Goal: Task Accomplishment & Management: Use online tool/utility

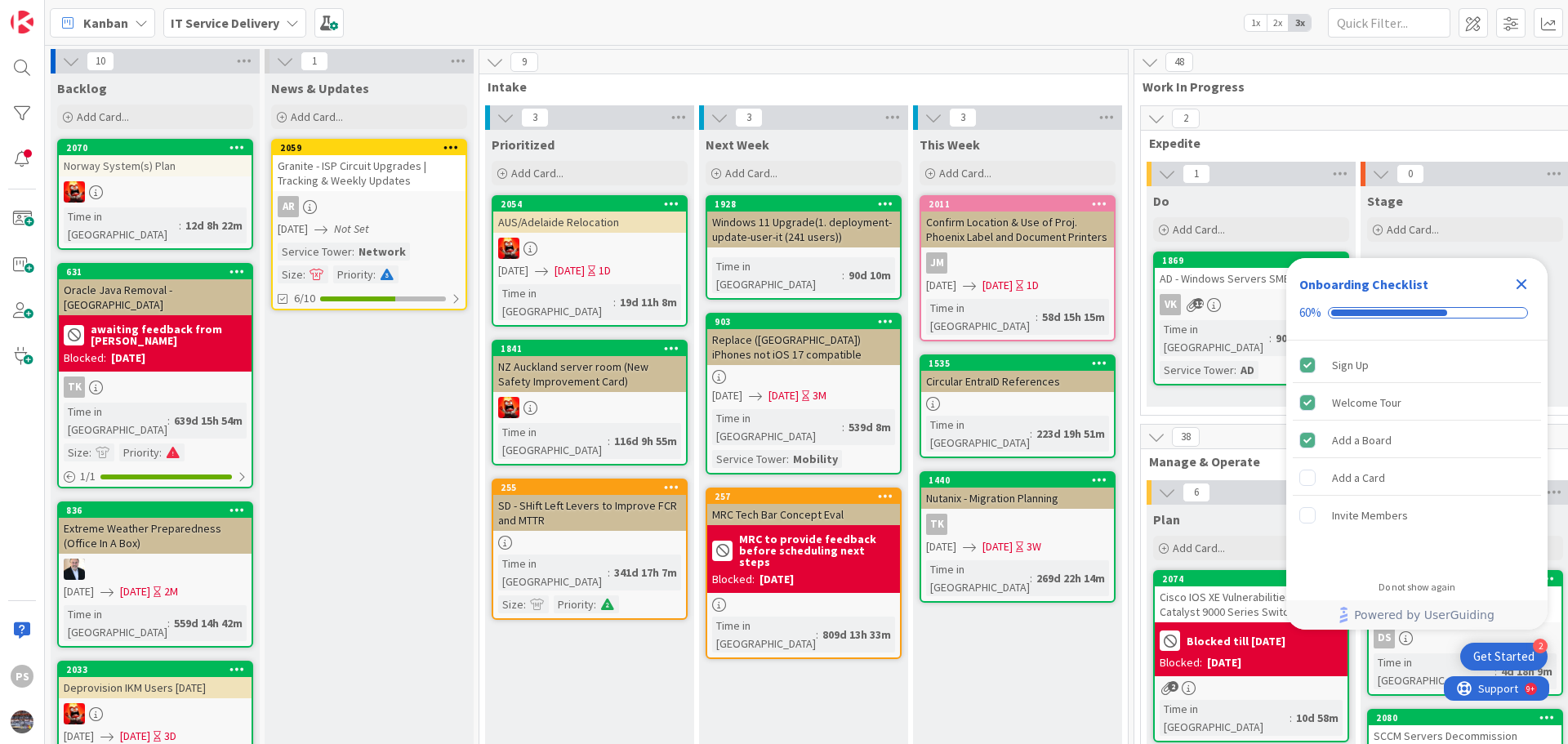
click at [1518, 281] on icon "Close Checklist" at bounding box center [1522, 285] width 10 height 10
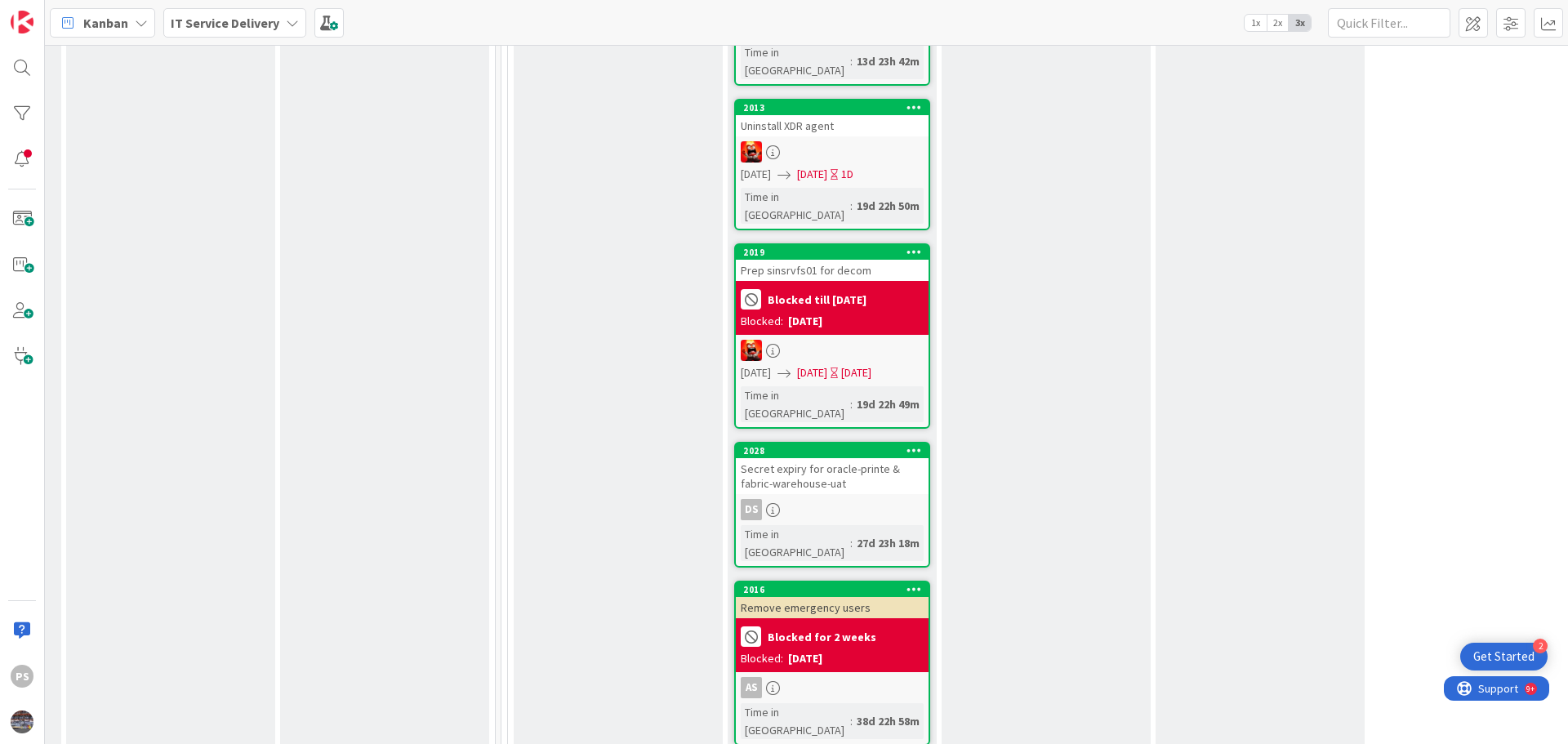
scroll to position [1715, 633]
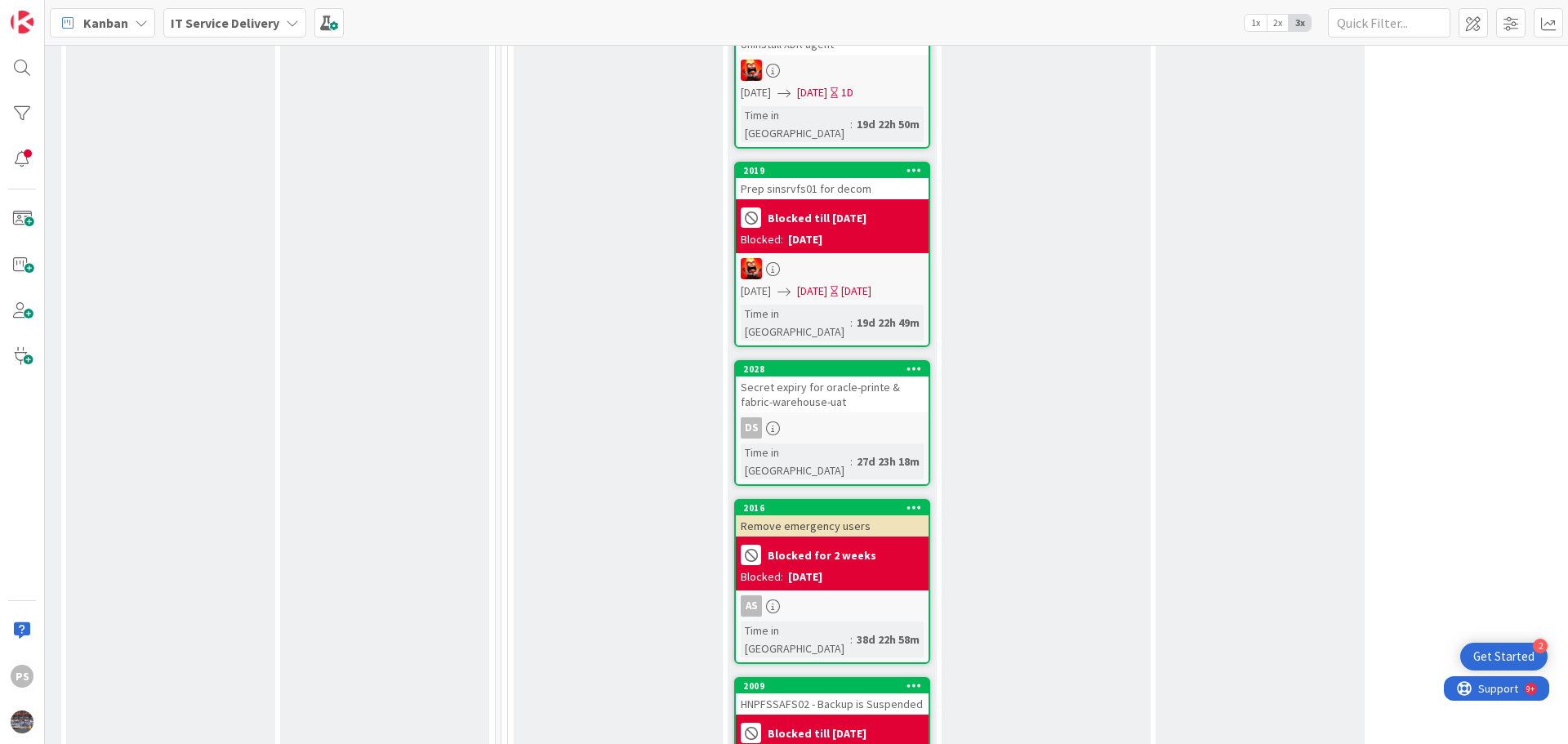
click at [831, 693] on div "HNPFSSAFS02 - Backup is Suspended" at bounding box center [832, 704] width 193 height 21
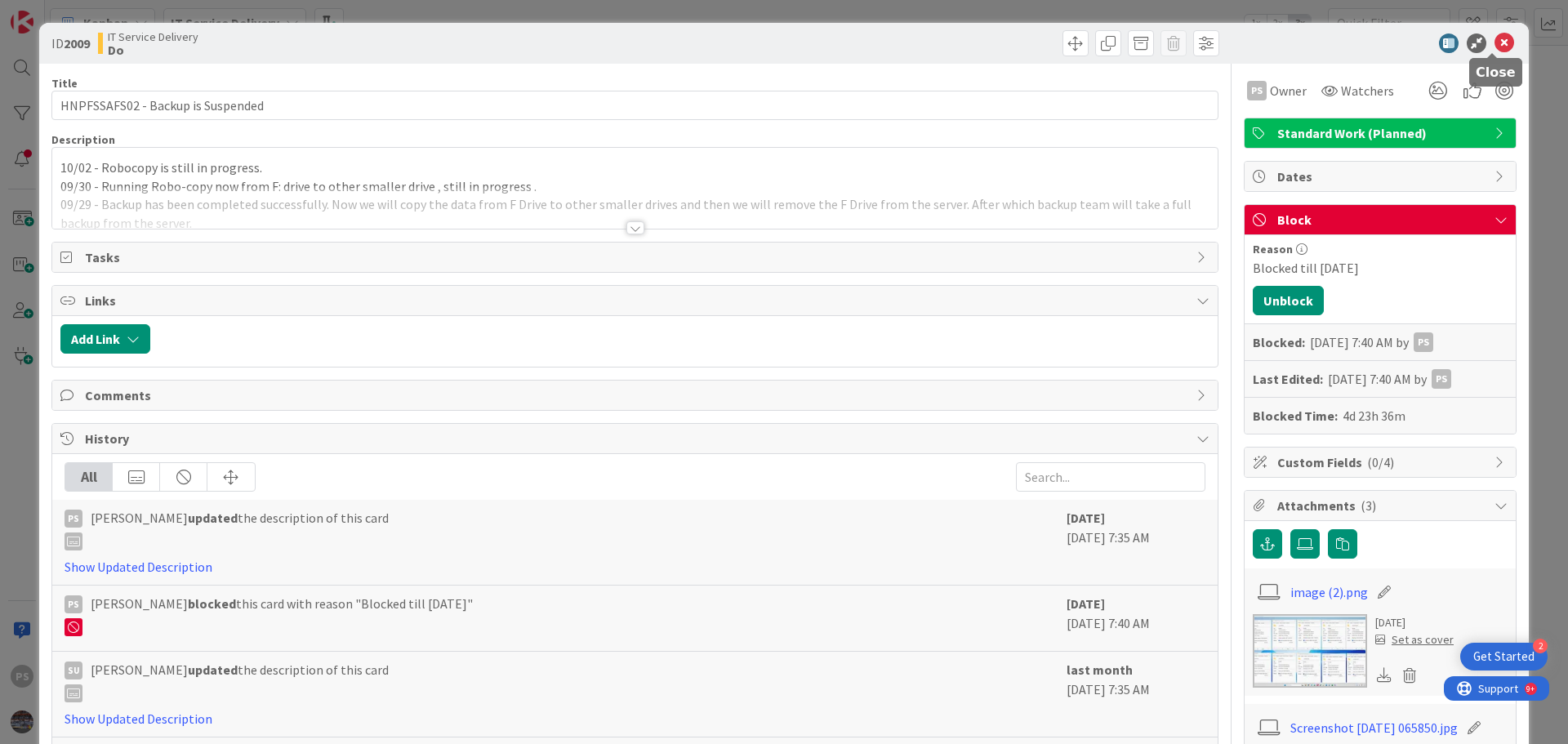
click at [1495, 34] on icon at bounding box center [1504, 43] width 19 height 19
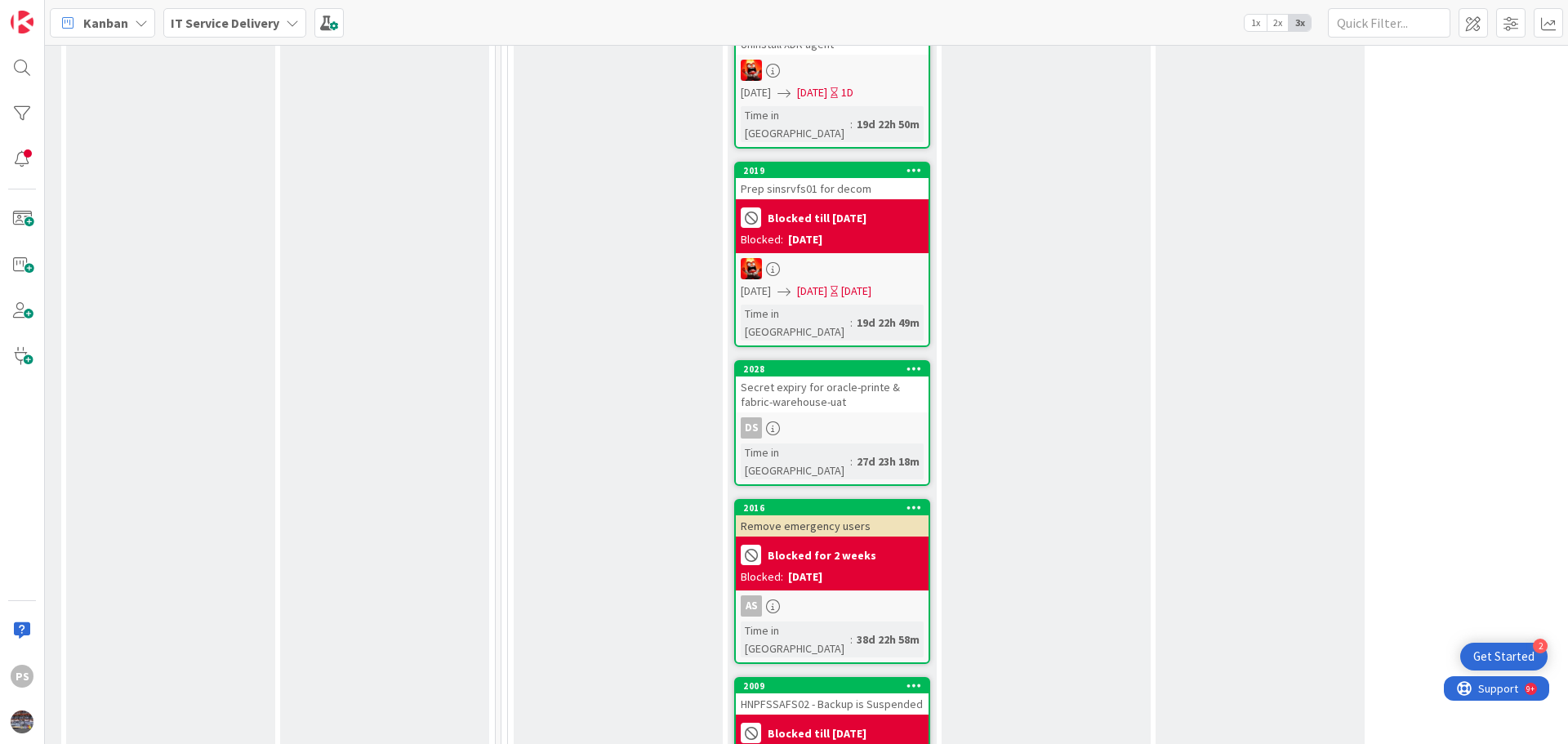
click at [914, 679] on icon at bounding box center [914, 685] width 16 height 11
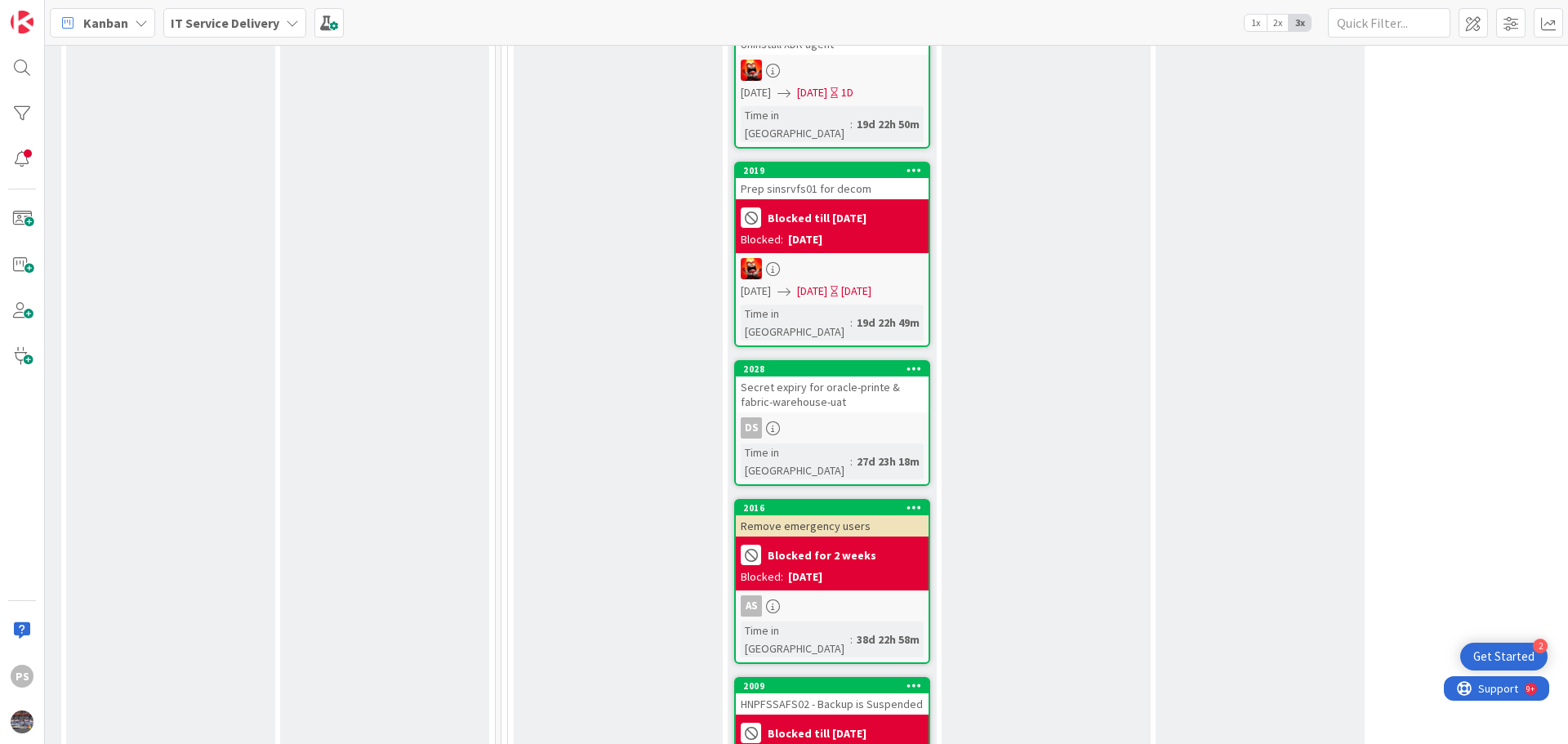
click at [767, 693] on div "HNPFSSAFS02 - Backup is Suspended" at bounding box center [832, 704] width 193 height 21
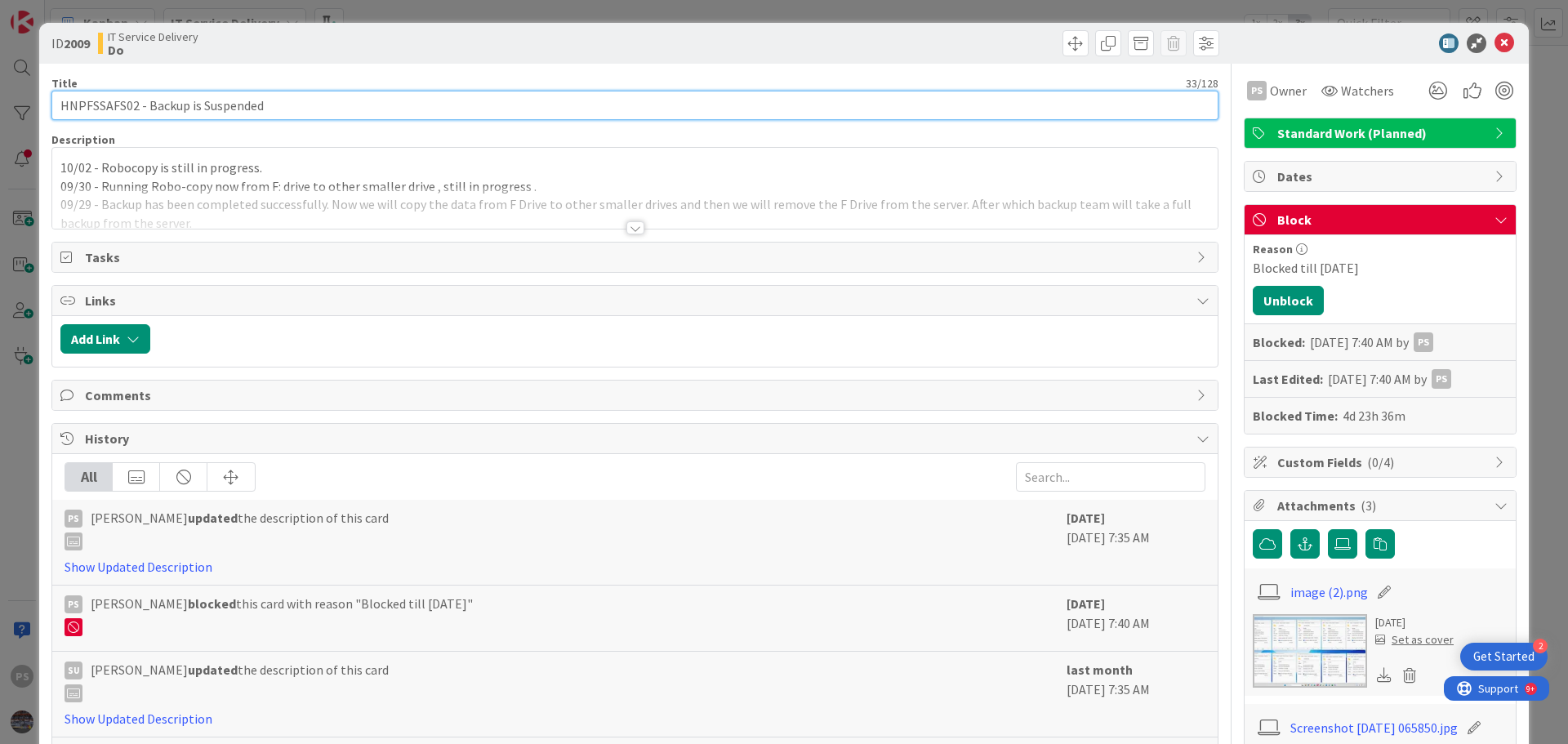
click at [122, 110] on input "HNPFSSAFS02 - Backup is Suspended" at bounding box center [635, 106] width 1167 height 30
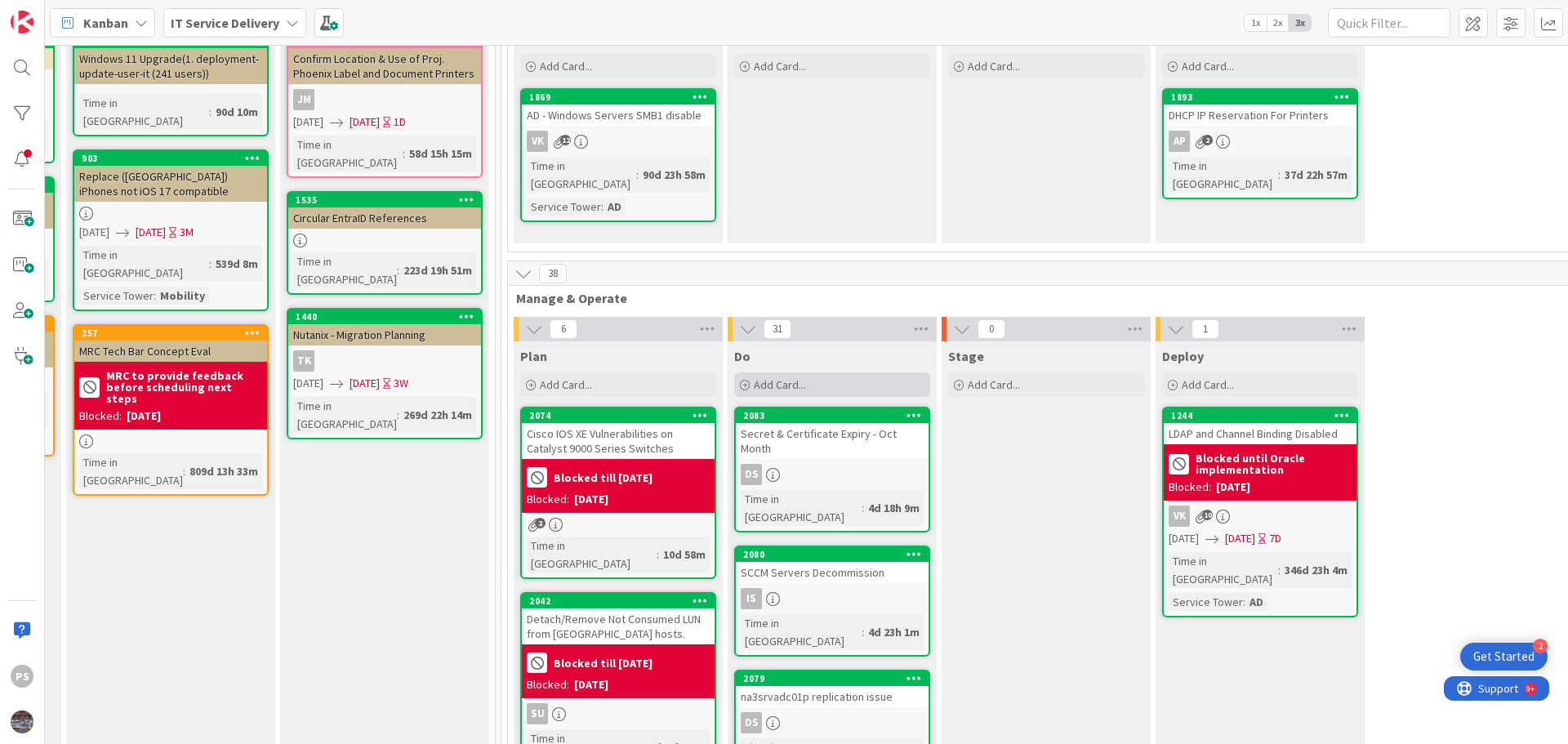
click at [804, 388] on span "Add Card..." at bounding box center [780, 384] width 52 height 15
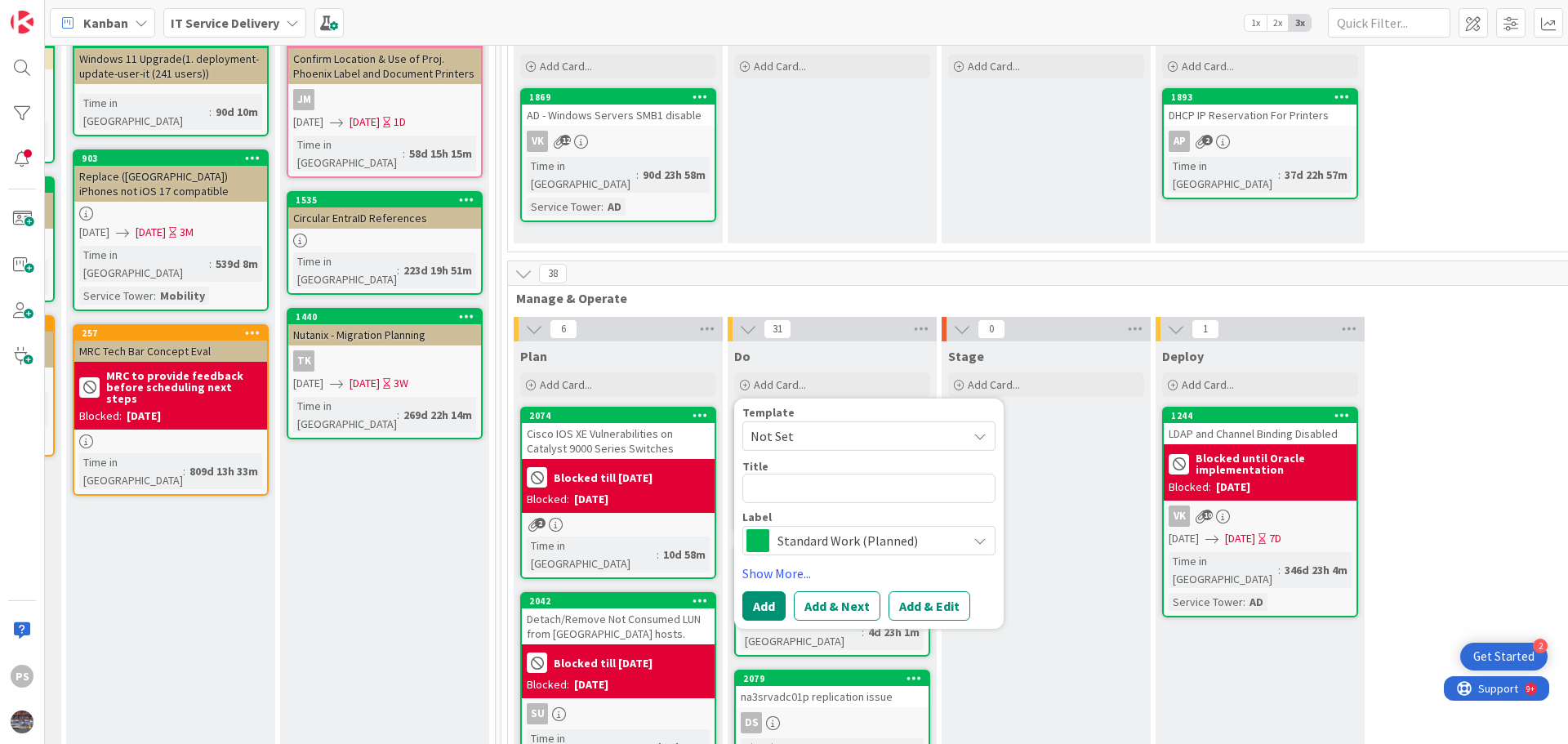
type textarea "x"
type textarea "HNPFSSAFS02"
type textarea "x"
type textarea "HNPFSSAFS02 di"
type textarea "x"
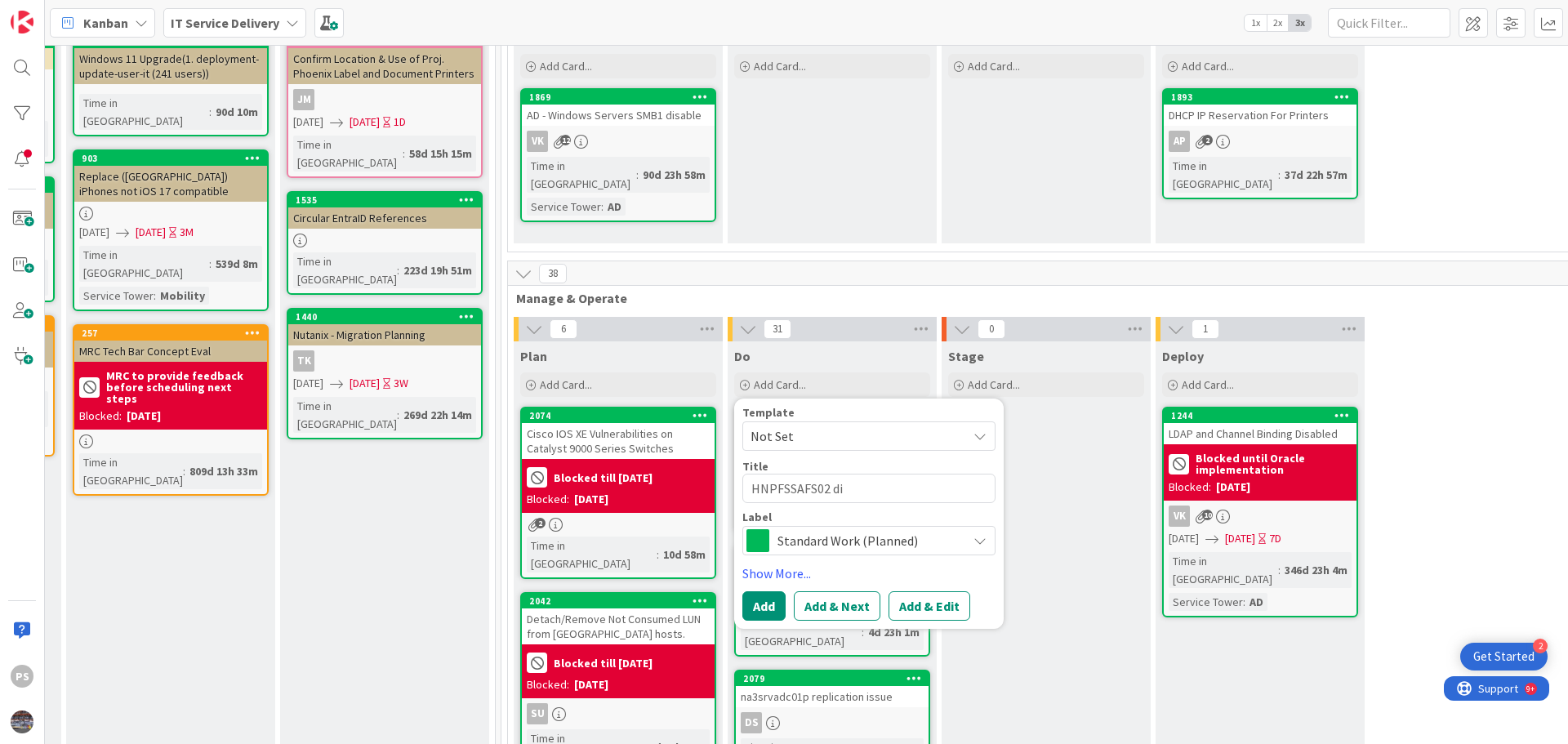
type textarea "HNPFSSAFS02 dis"
type textarea "x"
type textarea "HNPFSSAFS02 disk"
type textarea "x"
type textarea "HNPFSSAFS02 dis"
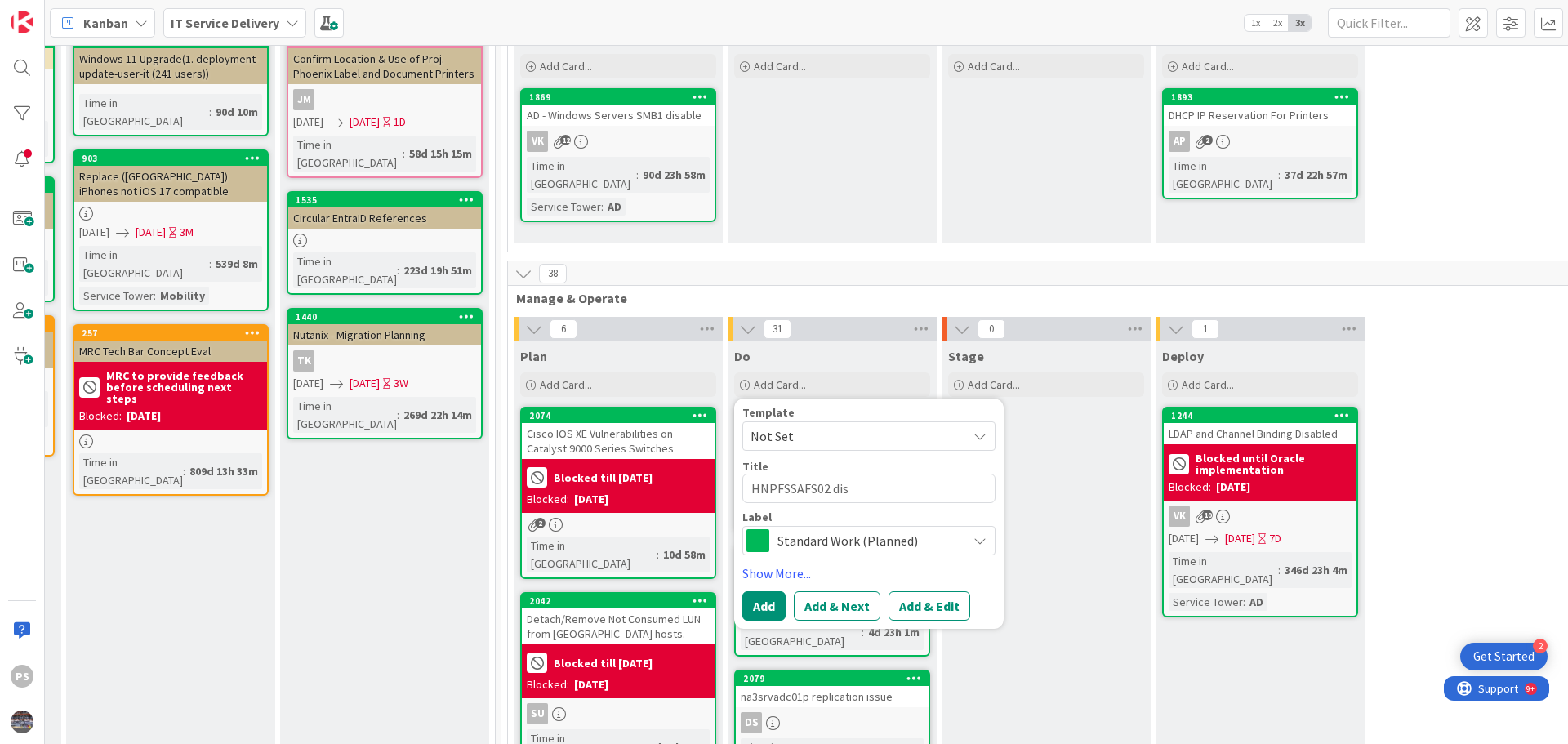
type textarea "x"
type textarea "HNPFSSAFS02 di"
type textarea "x"
type textarea "HNPFSSAFS02 d"
type textarea "x"
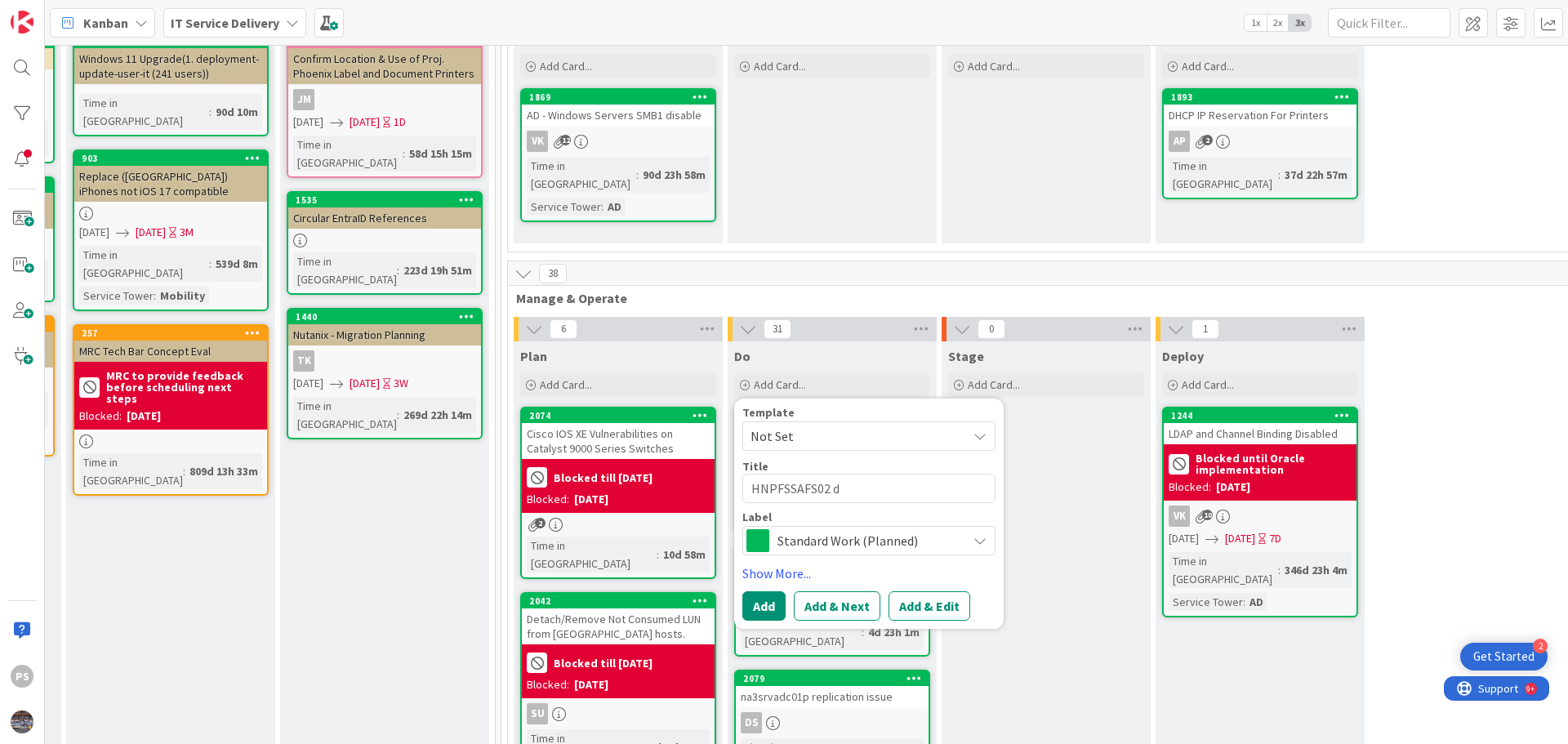
type textarea "HNPFSSAFS02"
type textarea "x"
type textarea "HNPFSSAFS02 d"
type textarea "x"
type textarea "HNPFSSAFS02 da"
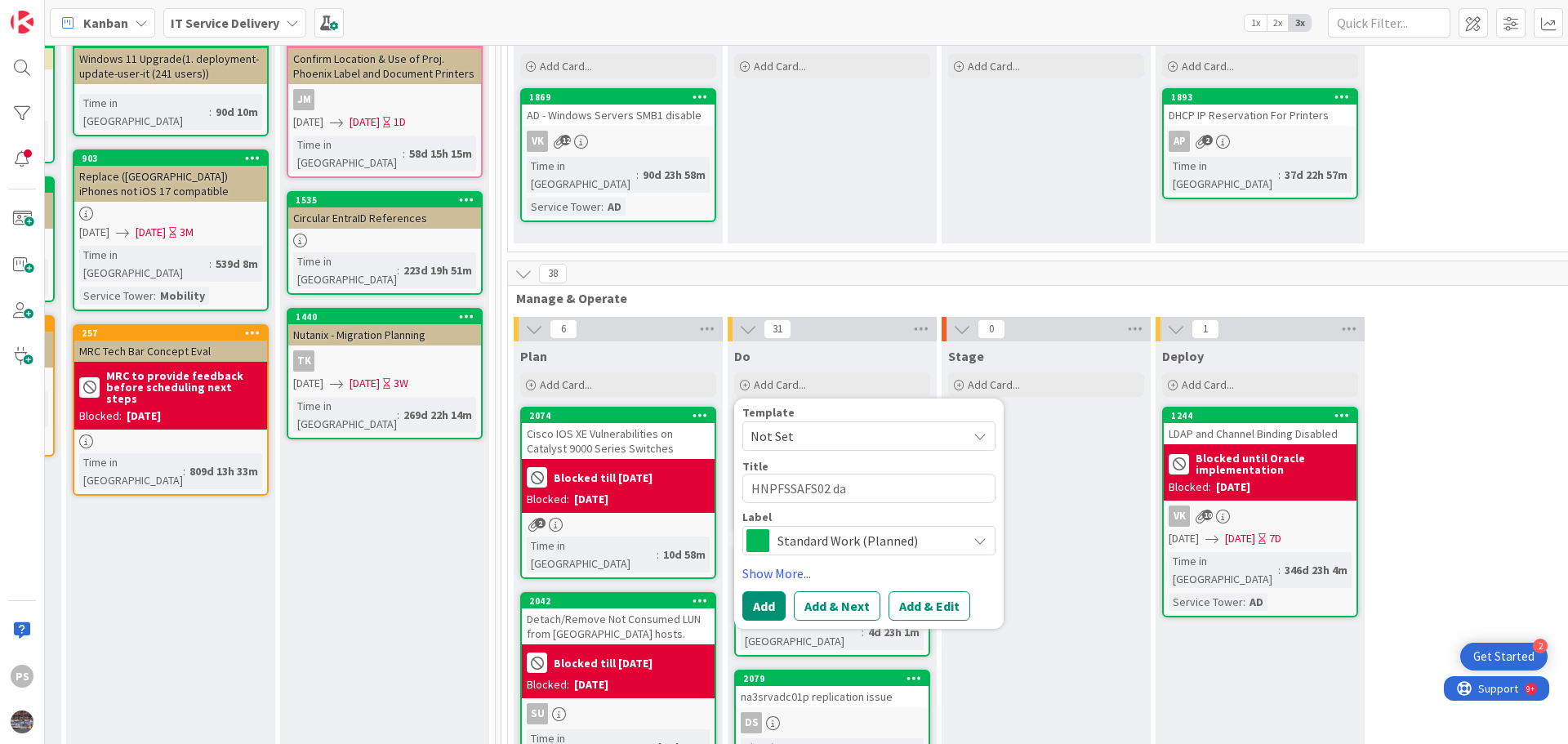
type textarea "x"
type textarea "HNPFSSAFS02 dat"
type textarea "x"
type textarea "HNPFSSAFS02 data"
type textarea "x"
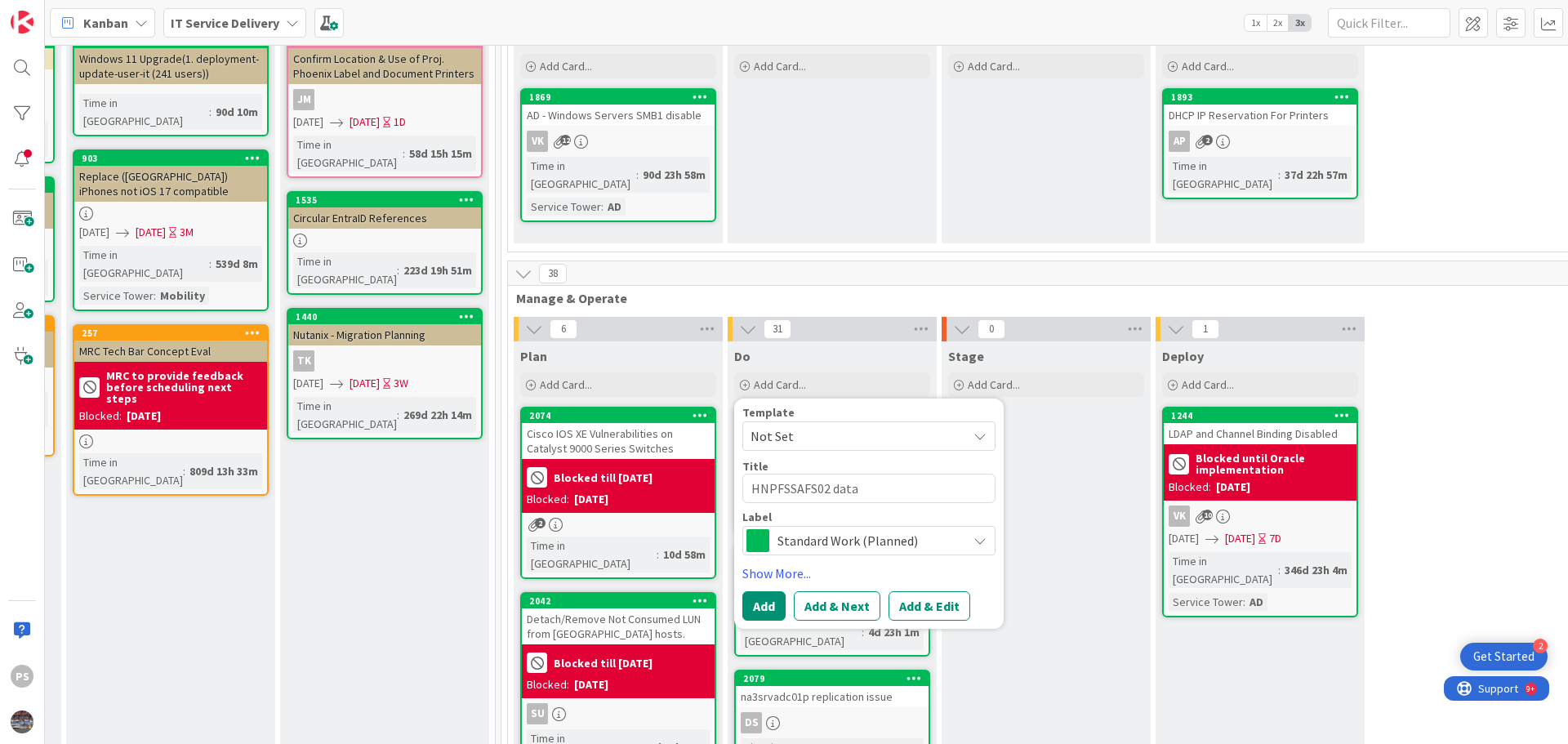
type textarea "HNPFSSAFS02 data"
type textarea "x"
type textarea "HNPFSSAFS02 data c"
type textarea "x"
type textarea "HNPFSSAFS02 data ci"
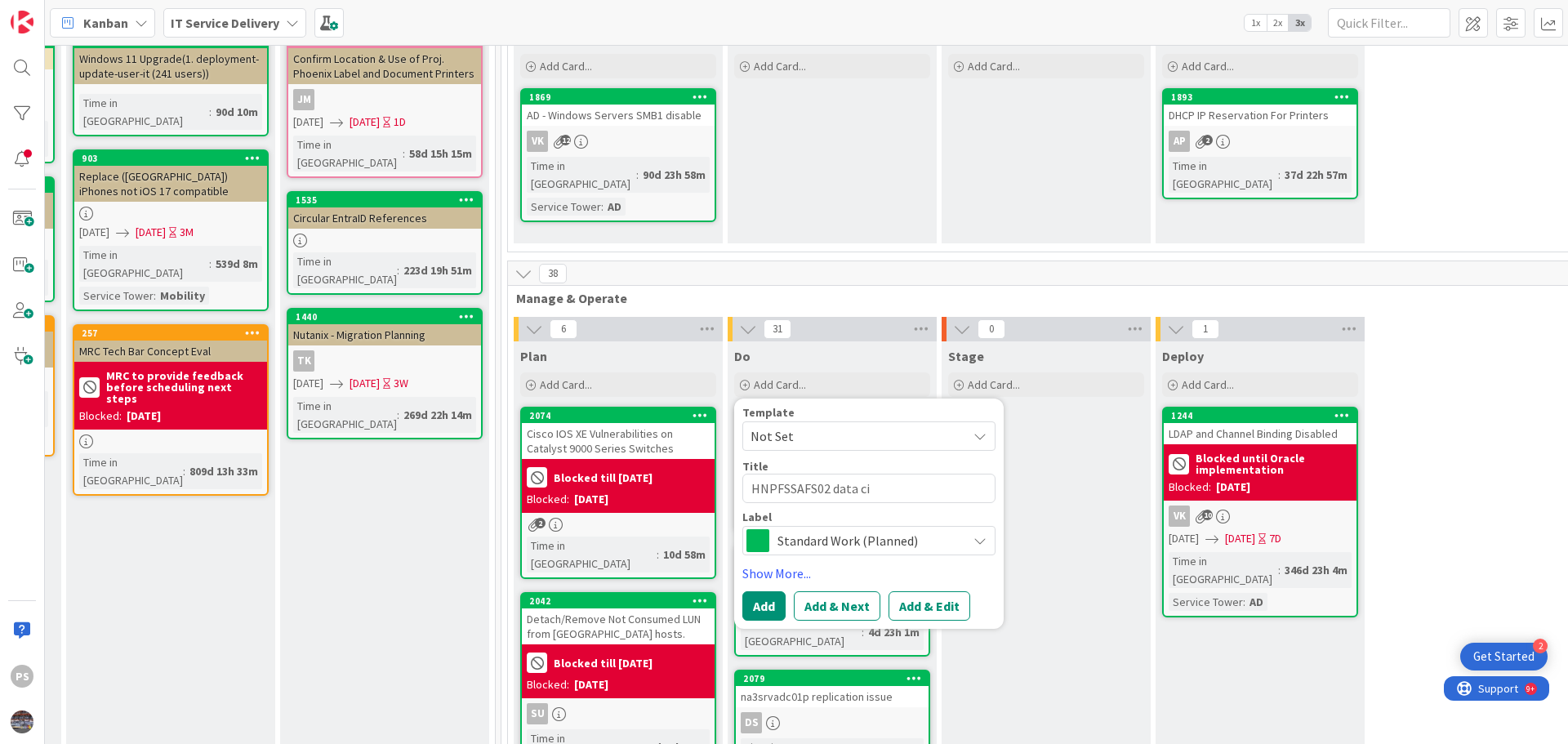
type textarea "x"
type textarea "HNPFSSAFS02 data c"
type textarea "x"
type textarea "HNPFSSAFS02 data co"
type textarea "x"
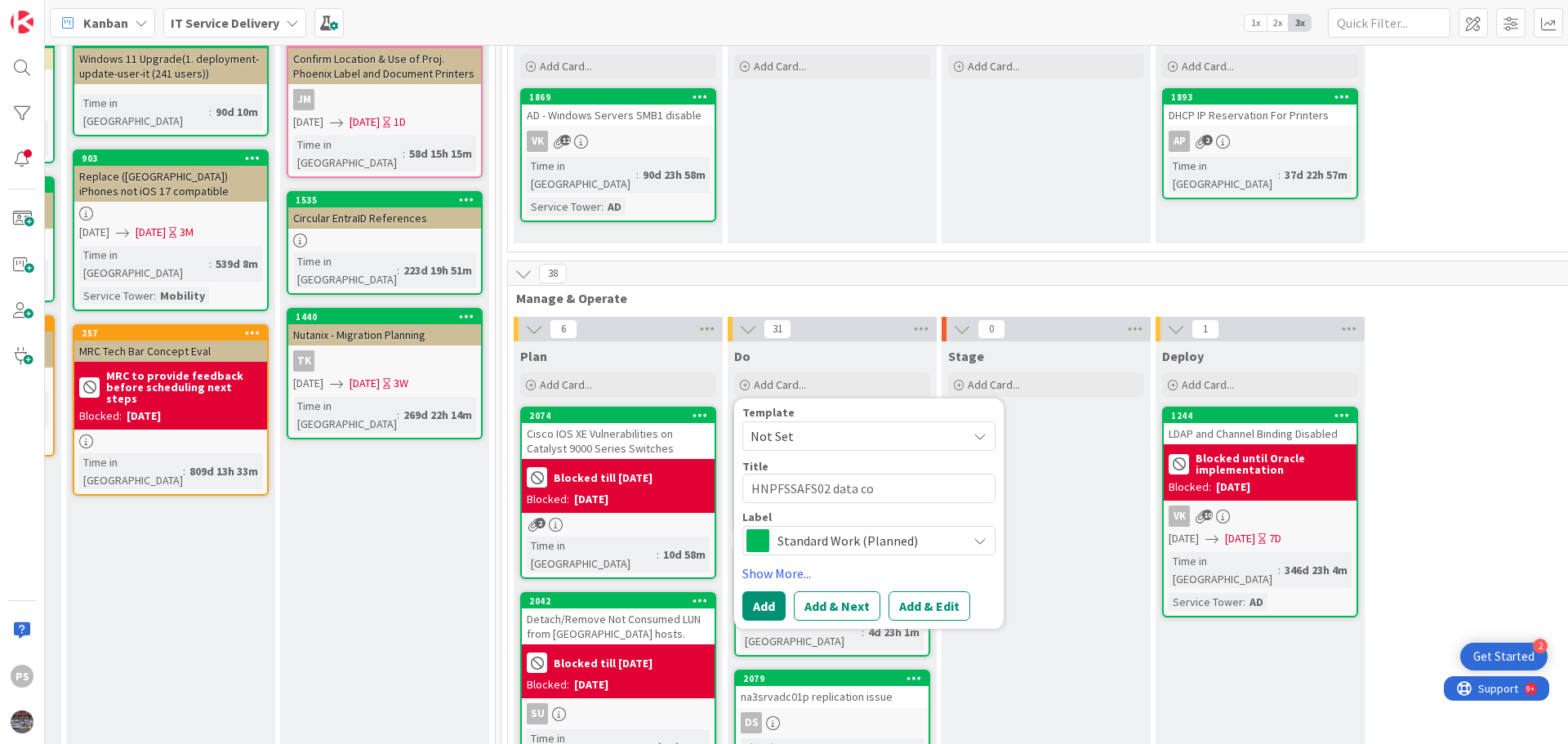
type textarea "HNPFSSAFS02 data cop"
type textarea "x"
type textarea "HNPFSSAFS02 data copy"
type textarea "x"
type textarea "HNPFSSAFS02 data copy a"
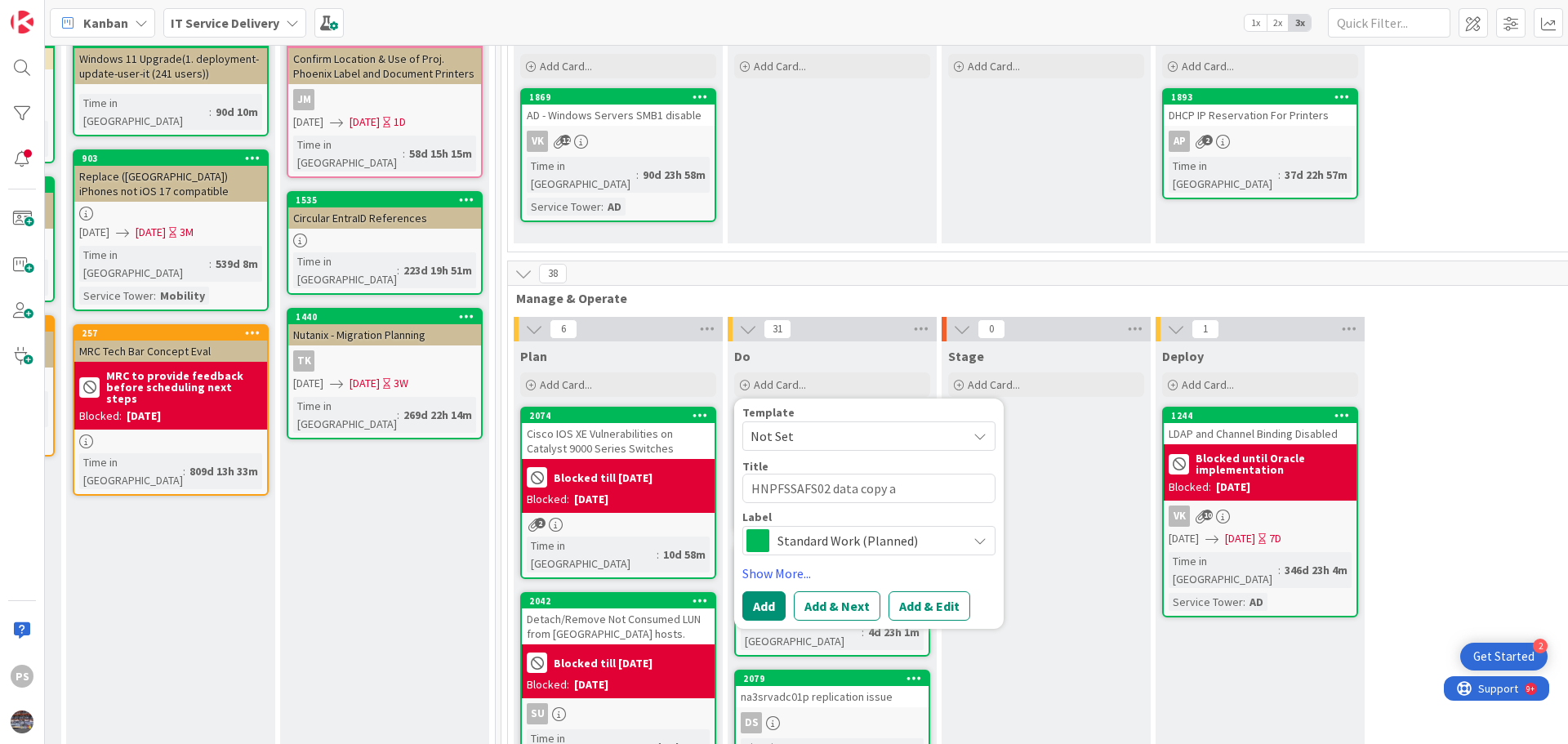
type textarea "x"
type textarea "HNPFSSAFS02 data copy an"
type textarea "x"
type textarea "HNPFSSAFS02 data copy and"
type textarea "x"
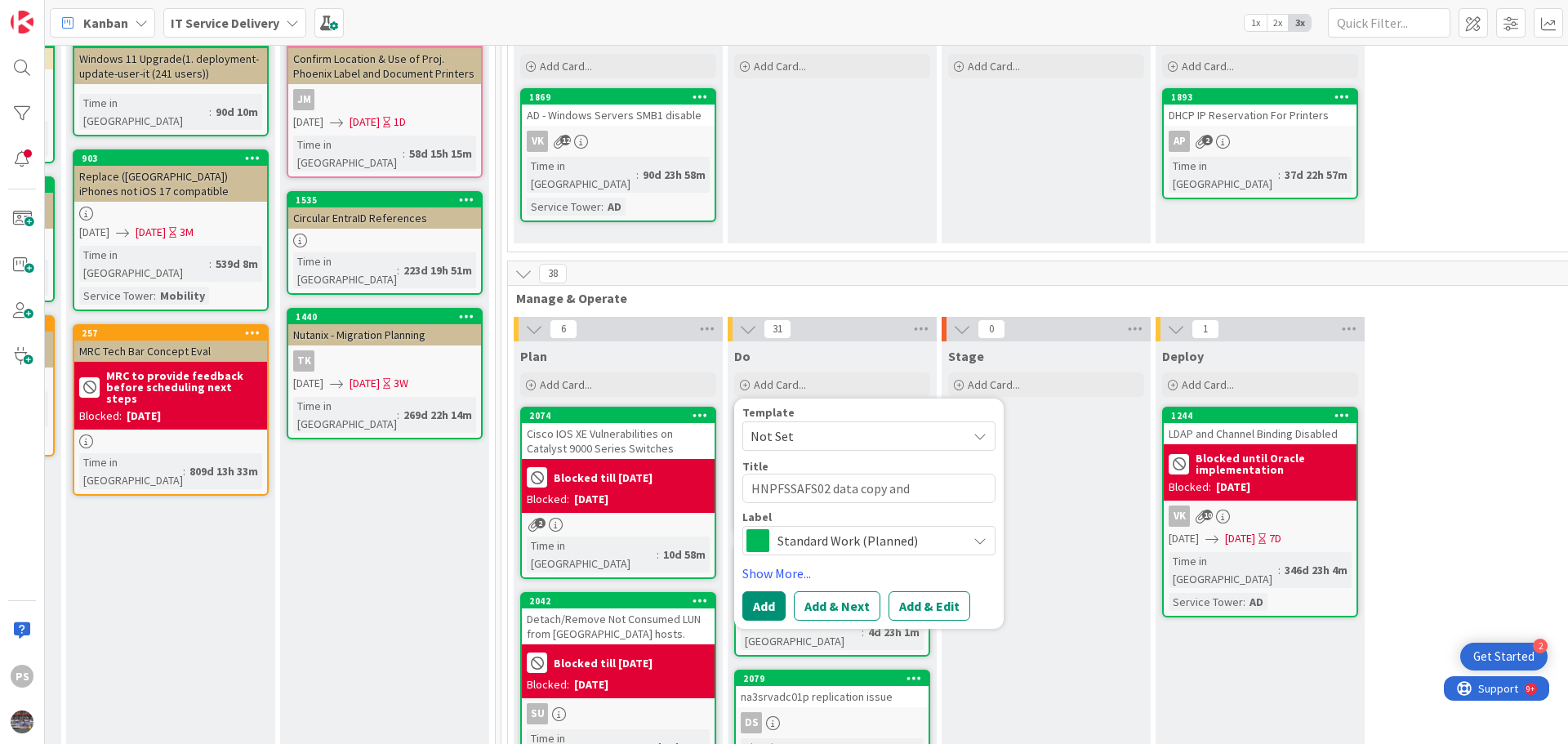
type textarea "HNPFSSAFS02 data copy and d"
type textarea "x"
type textarea "HNPFSSAFS02 data copy and di"
type textarea "x"
type textarea "HNPFSSAFS02 data copy and dis"
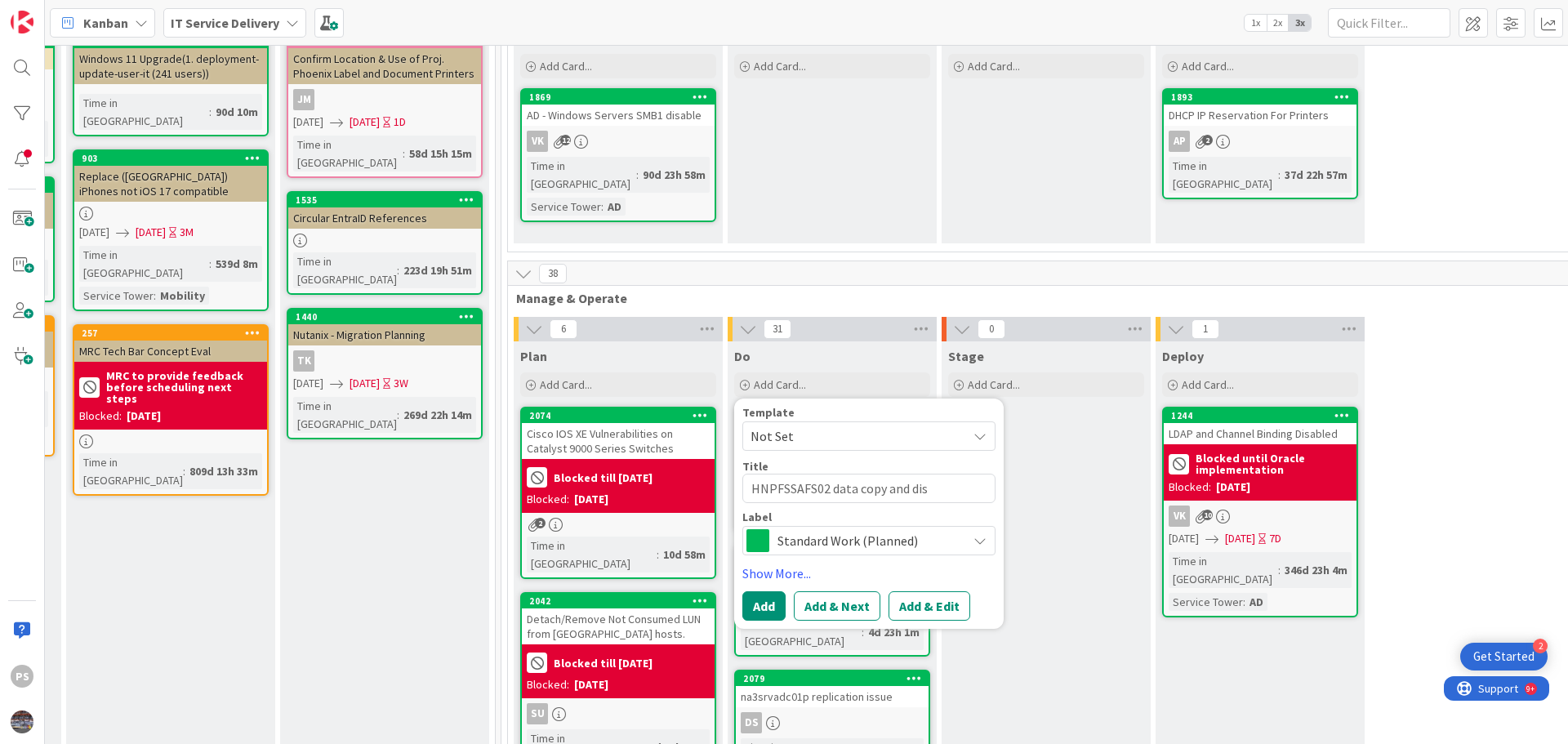
type textarea "x"
type textarea "HNPFSSAFS02 data copy and disk"
type textarea "x"
type textarea "HNPFSSAFS02 data copy and disk"
type textarea "x"
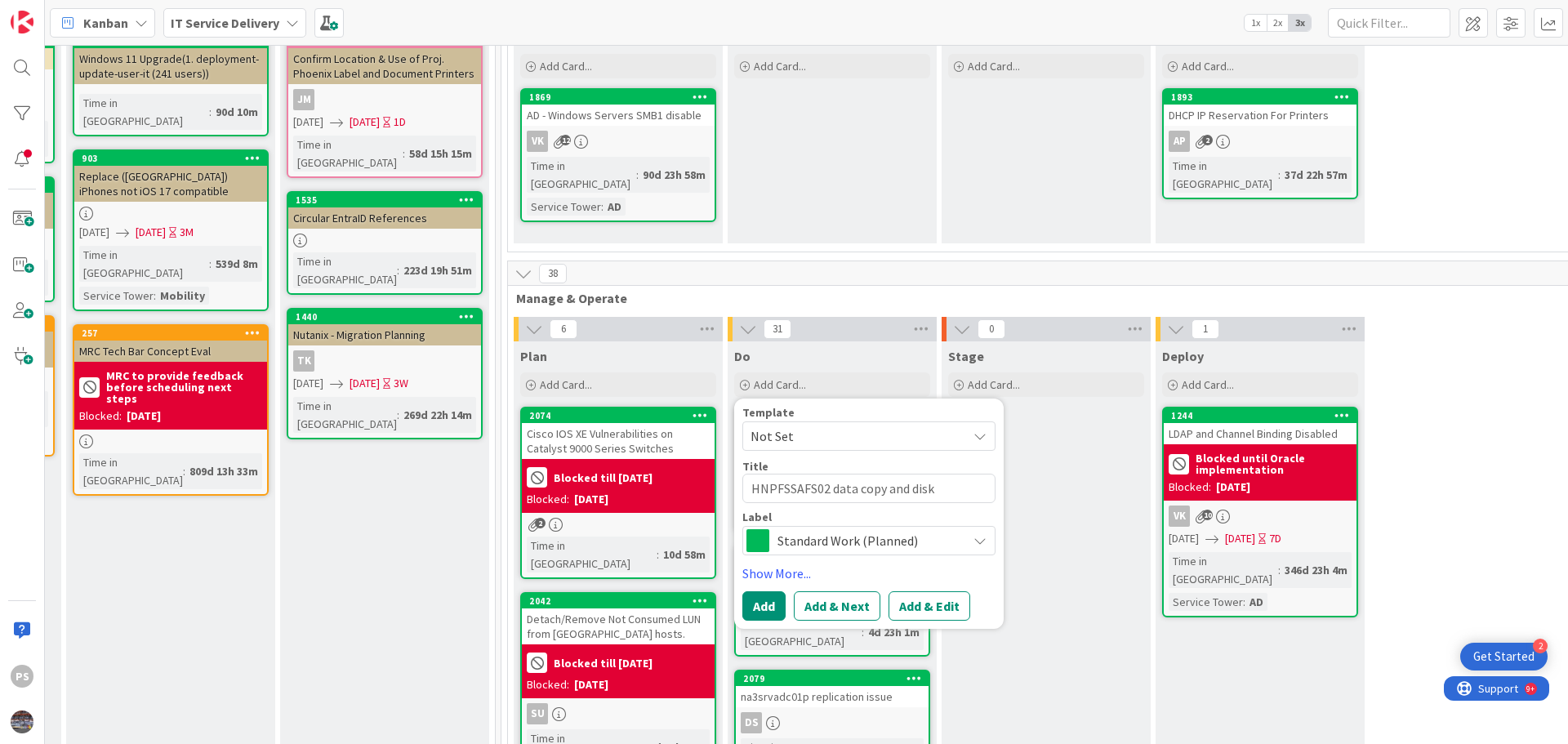
type textarea "HNPFSSAFS02 data copy and disk m"
type textarea "x"
type textarea "HNPFSSAFS02 data copy and disk mo"
type textarea "x"
type textarea "HNPFSSAFS02 data copy and disk mov"
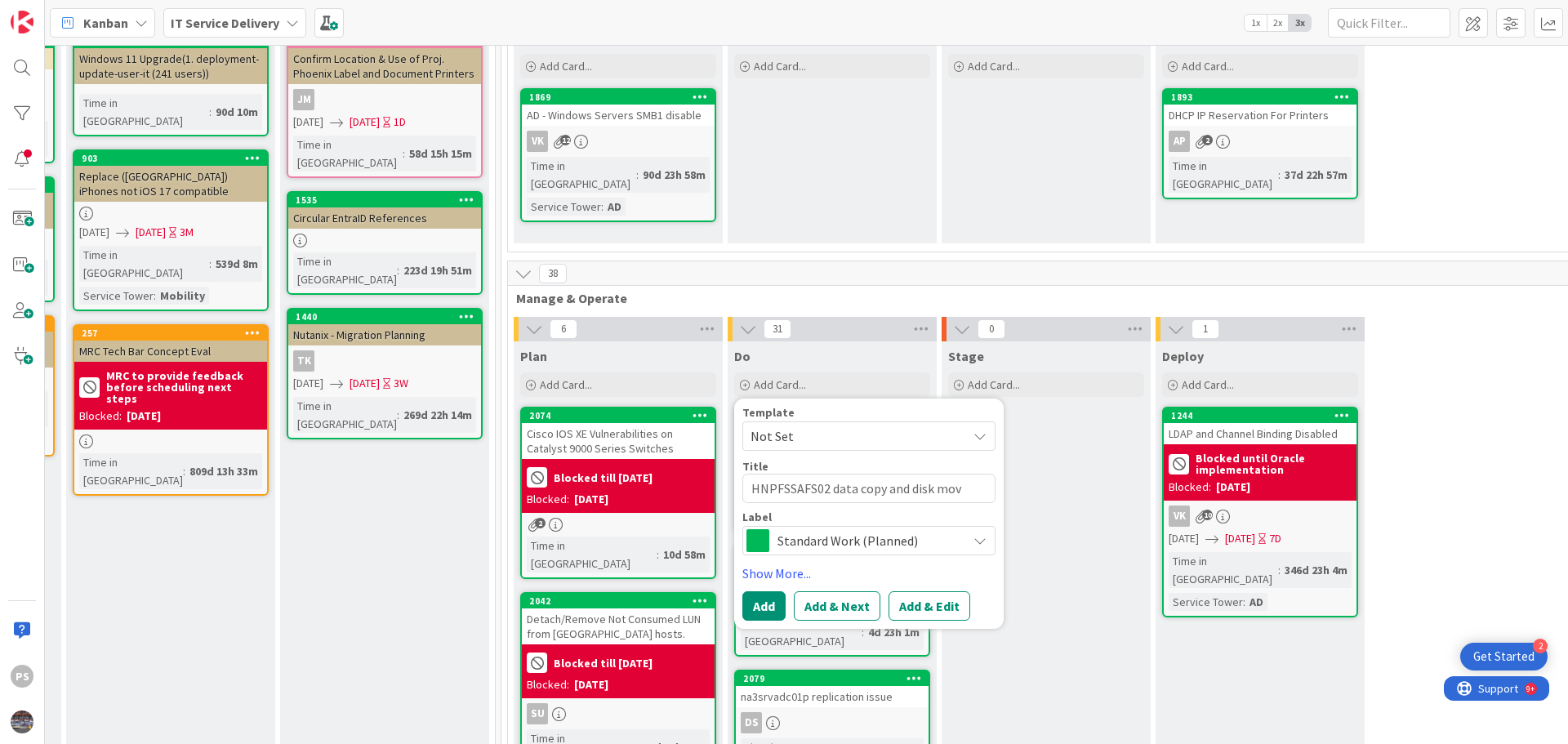
type textarea "x"
type textarea "HNPFSSAFS02 data copy and disk move"
type textarea "x"
type textarea "HNPFSSAFS02 data copy and disk movem"
type textarea "x"
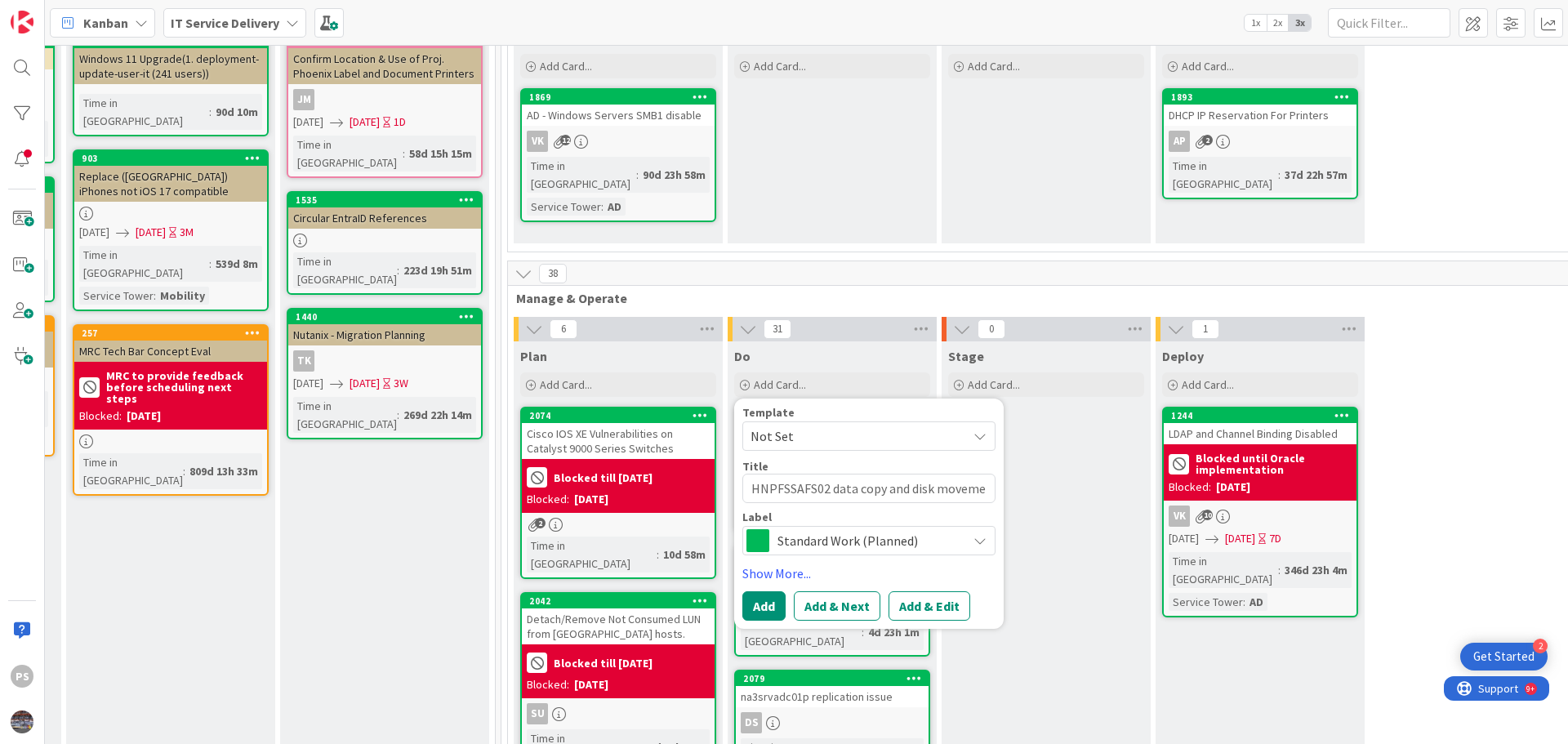
type textarea "HNPFSSAFS02 data copy and disk movemen"
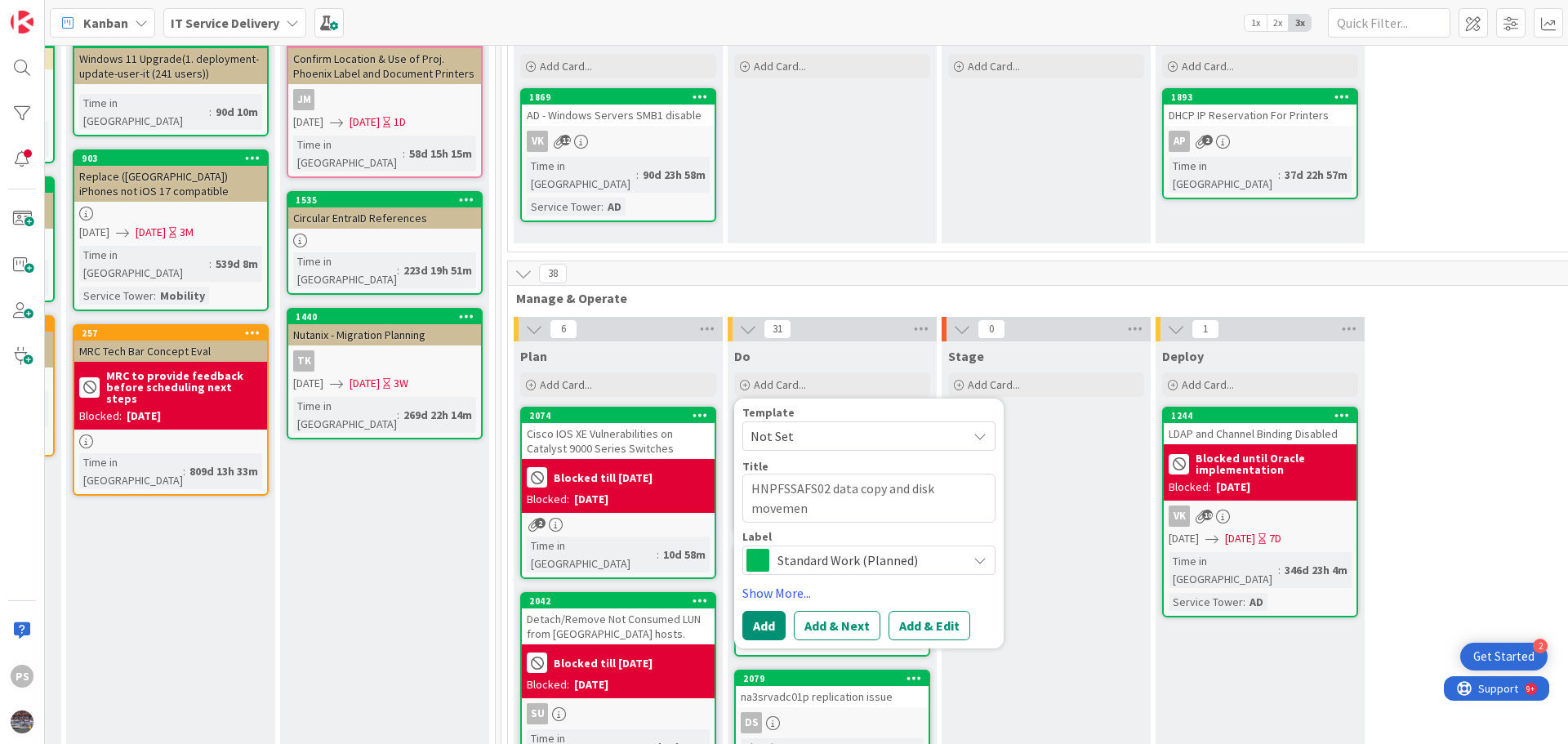
type textarea "x"
type textarea "HNPFSSAFS02 data copy and disk movement"
type textarea "x"
type textarea "HNPFSSAFS02 data copy and disk movement"
type textarea "x"
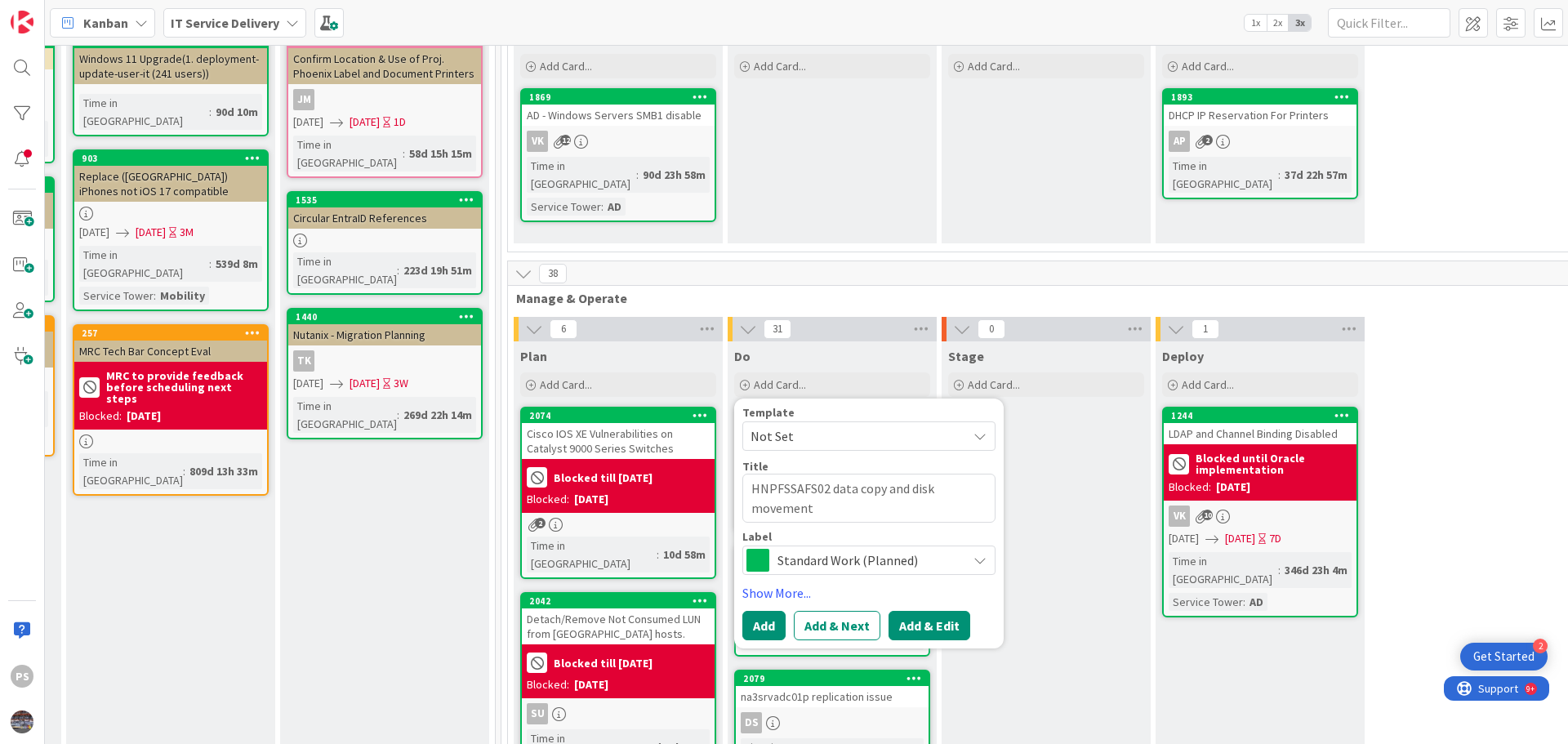
type textarea "HNPFSSAFS02 data copy and disk movement"
click at [930, 617] on button "Add & Edit" at bounding box center [930, 626] width 82 height 30
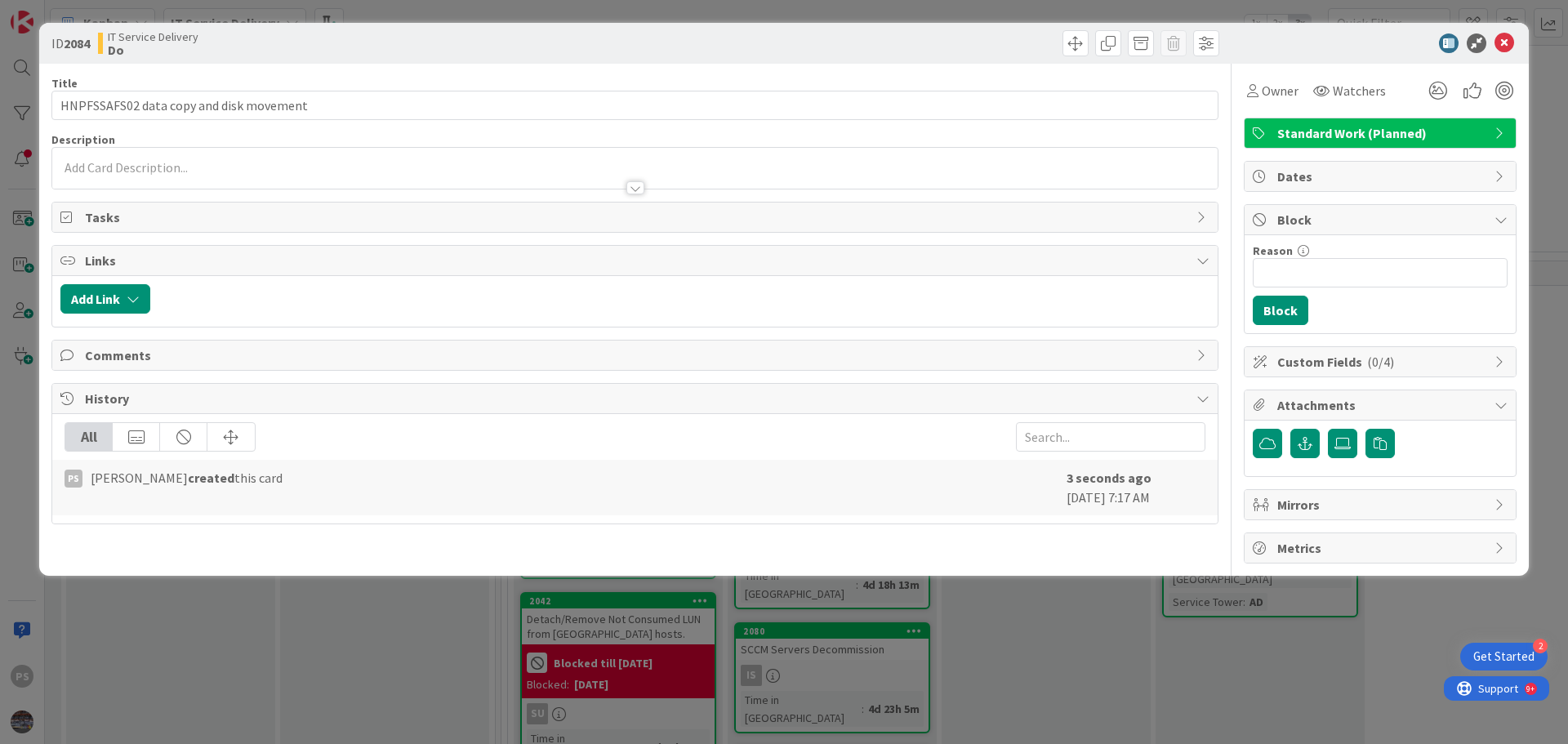
click at [222, 176] on div at bounding box center [635, 180] width 1166 height 17
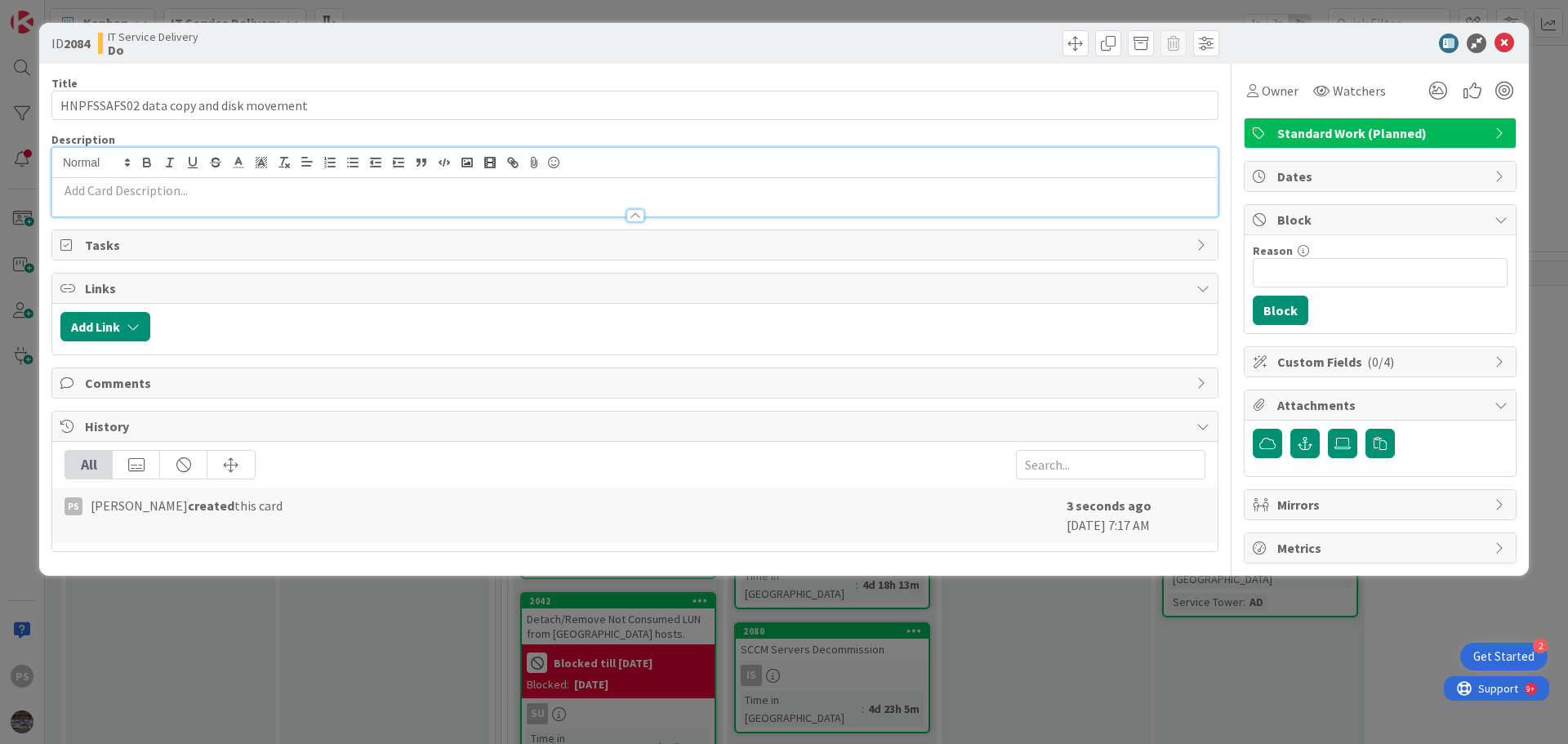
click at [174, 201] on div at bounding box center [635, 208] width 1166 height 17
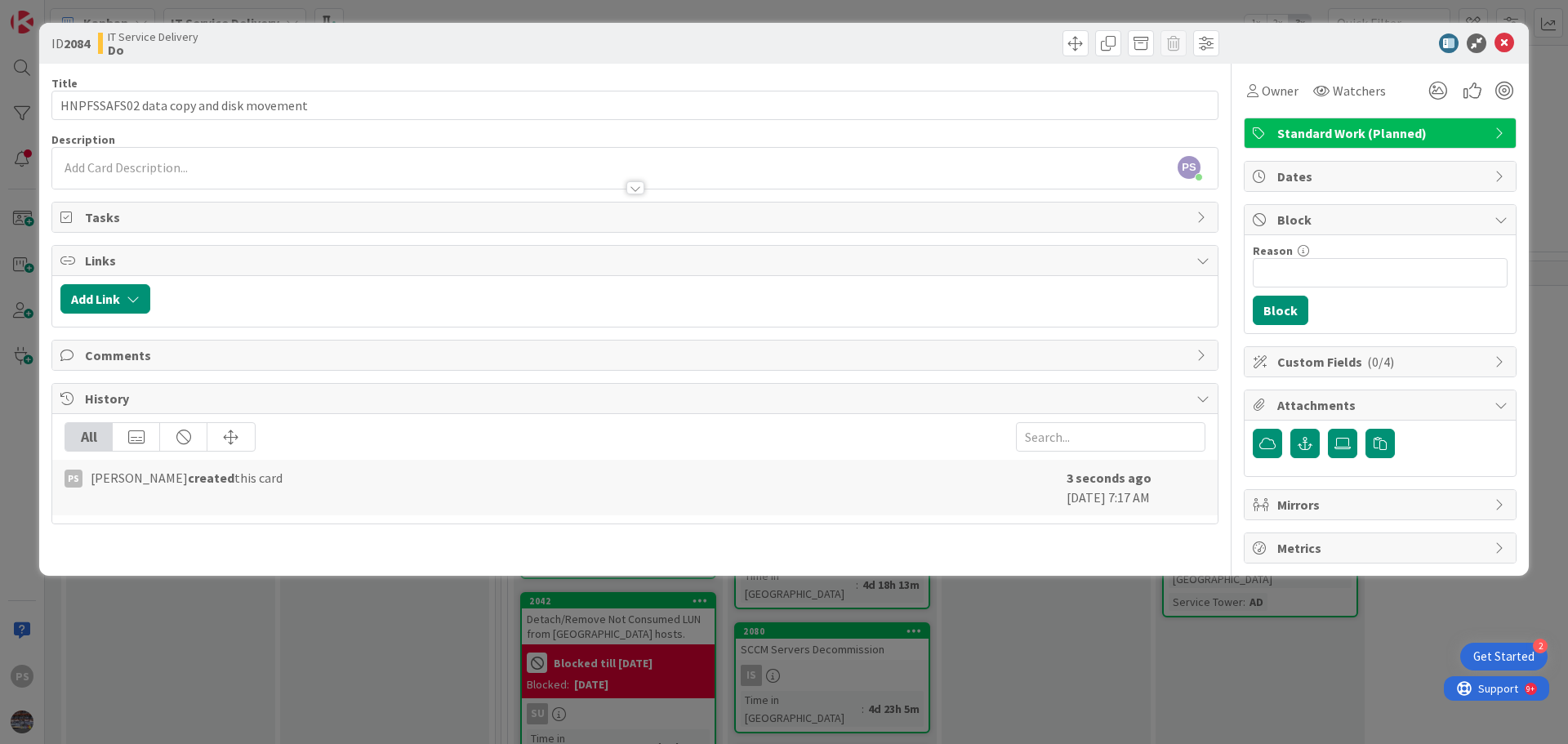
click at [159, 175] on div at bounding box center [635, 180] width 1166 height 17
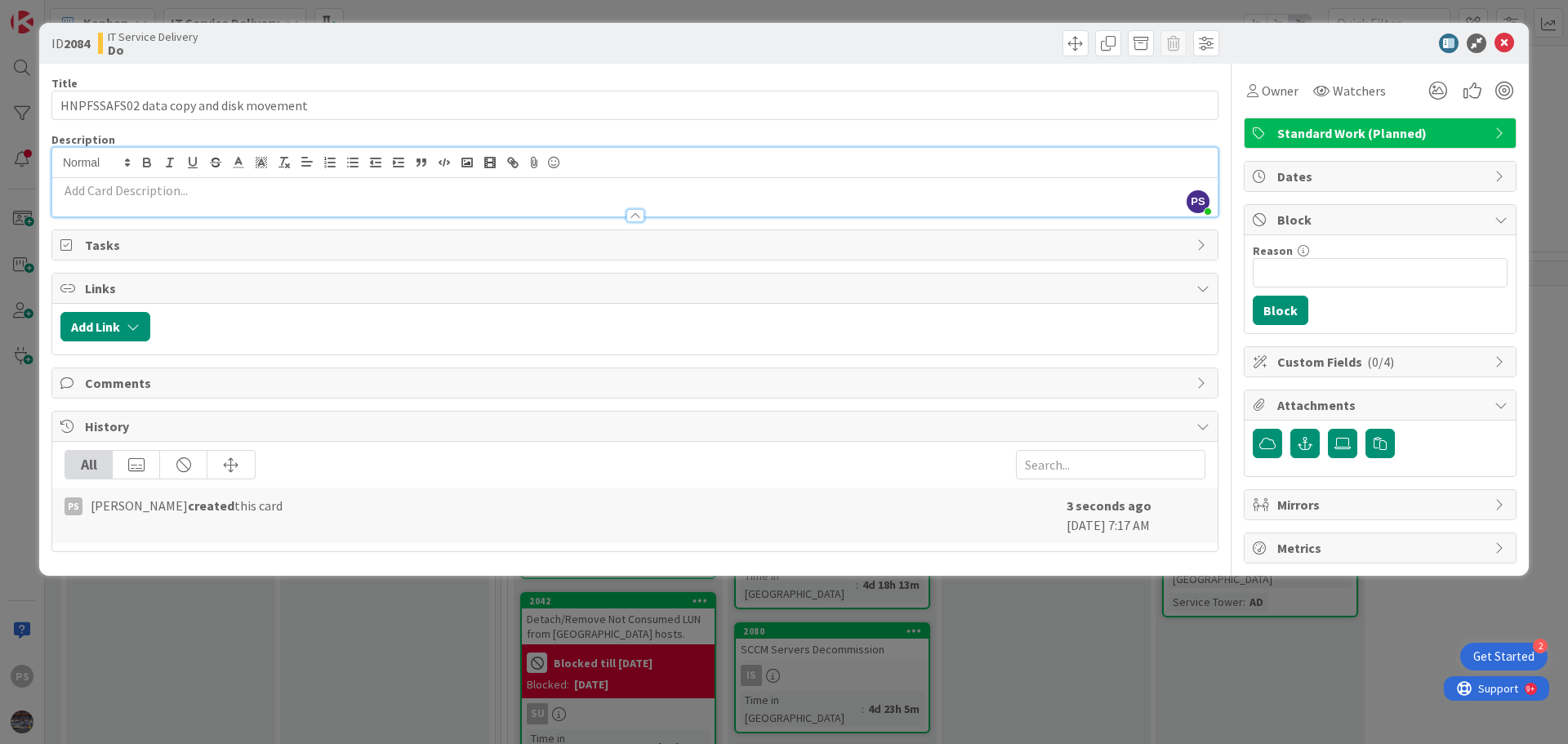
click at [115, 197] on p at bounding box center [635, 191] width 1149 height 19
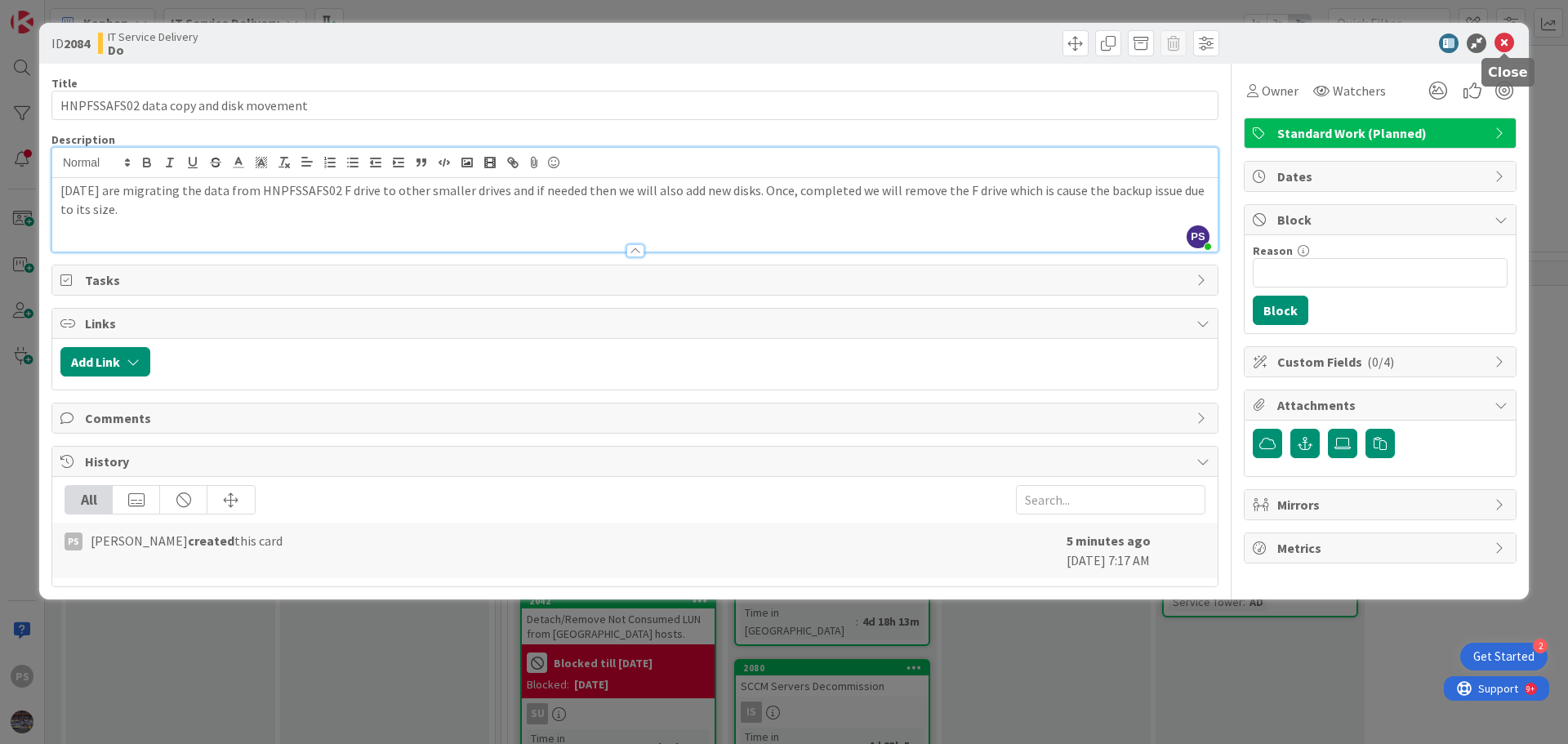
click at [1503, 45] on icon at bounding box center [1504, 43] width 19 height 19
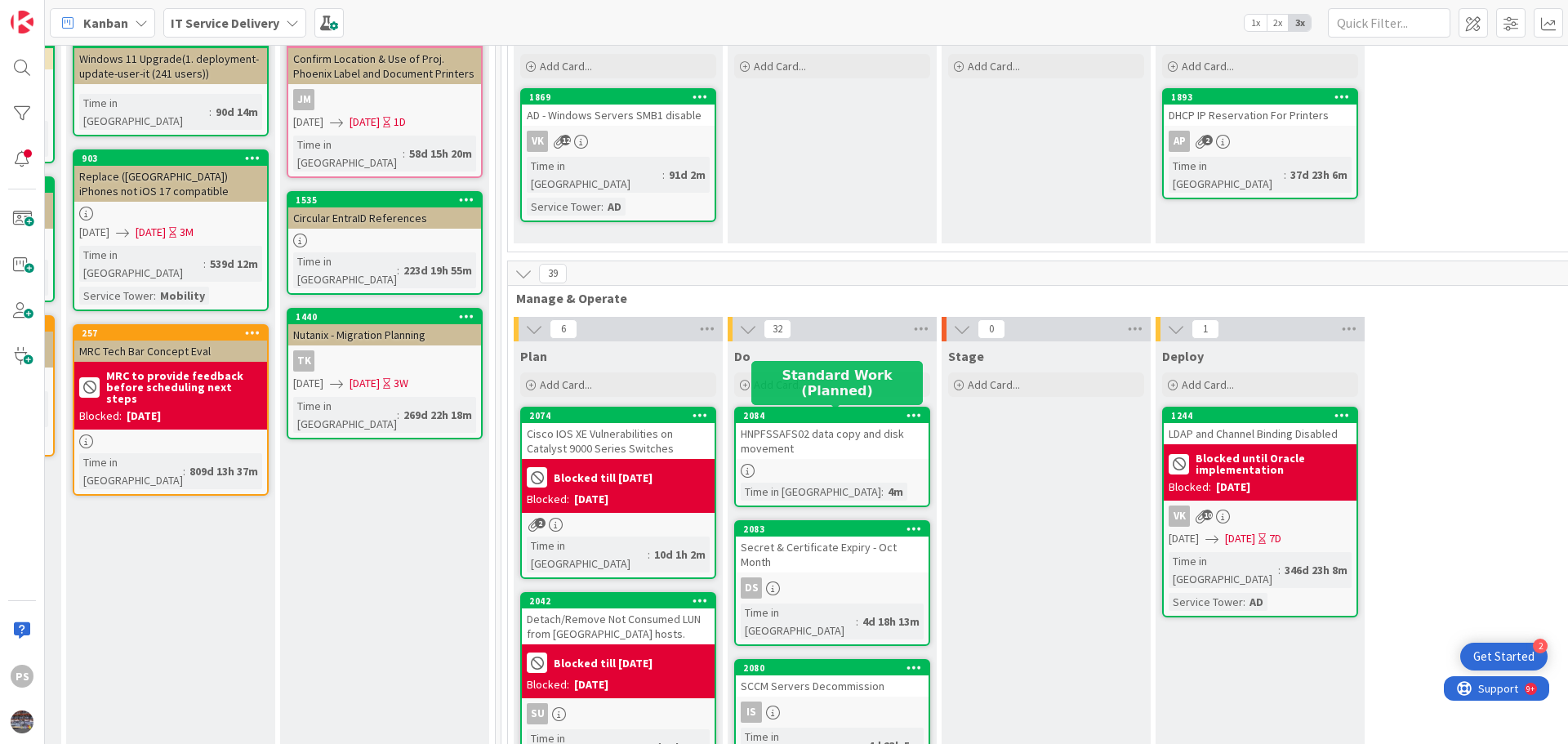
click at [748, 413] on div "2084" at bounding box center [836, 416] width 185 height 11
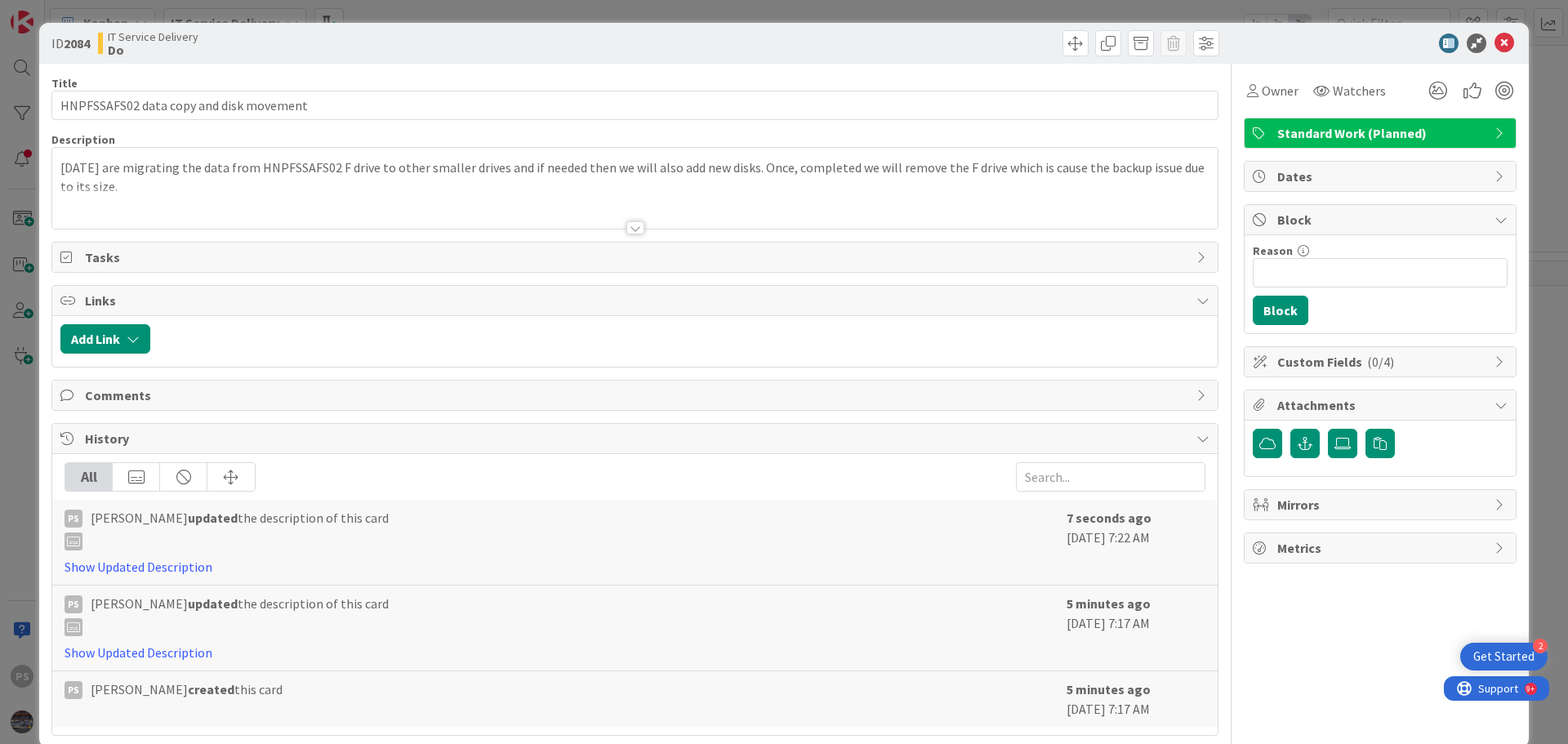
click at [82, 46] on b "2084" at bounding box center [77, 43] width 26 height 17
copy b "2084"
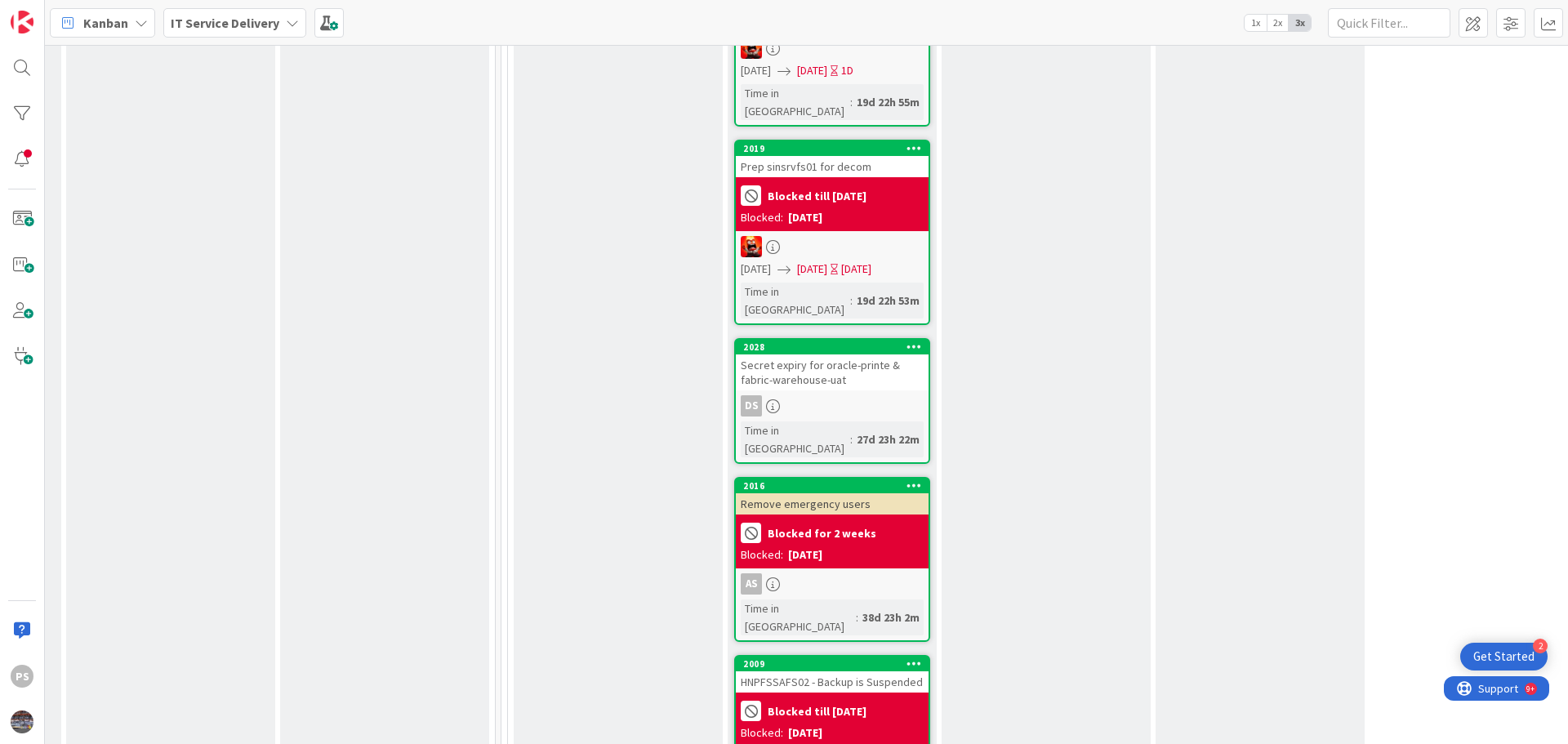
scroll to position [1878, 633]
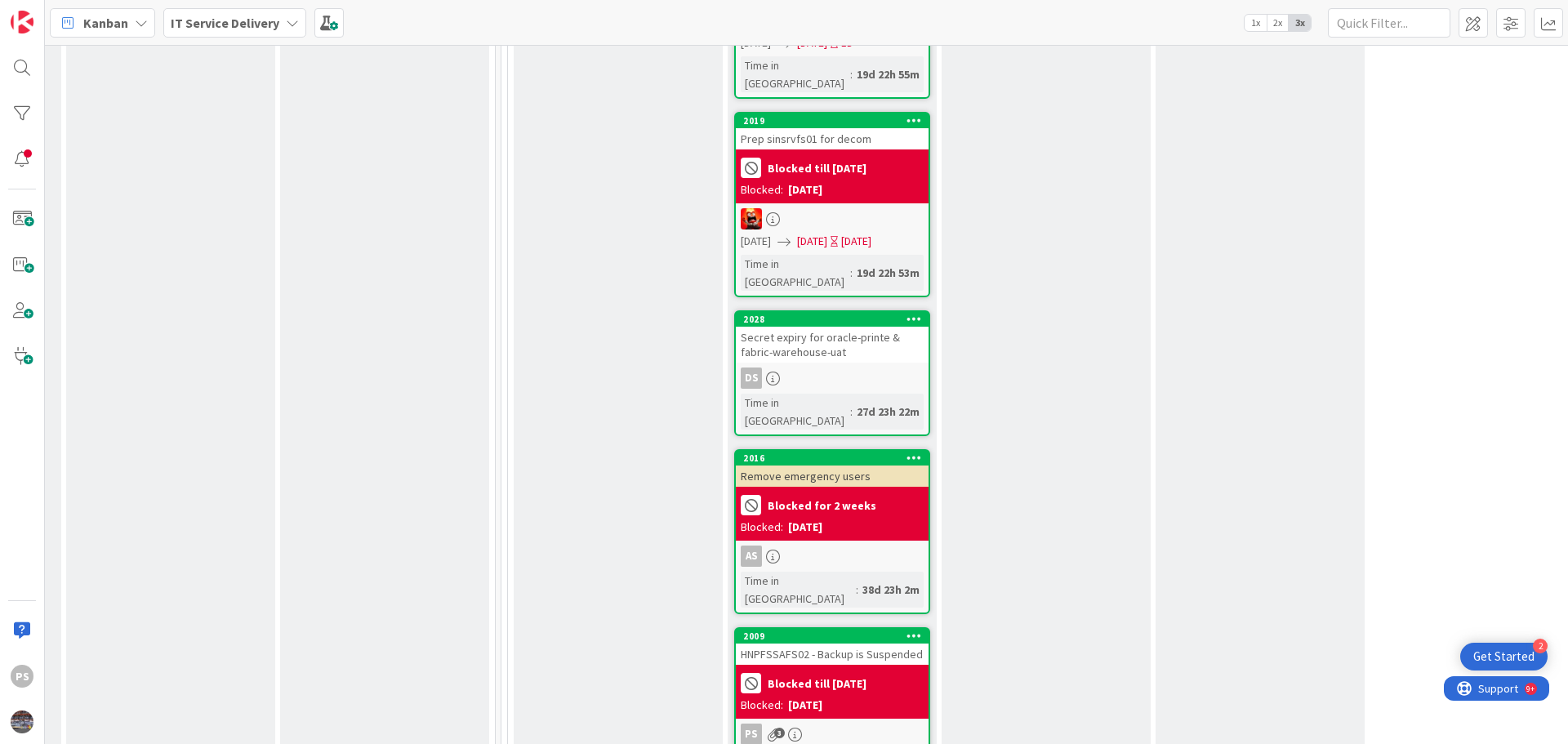
click at [808, 670] on div "Blocked till [DATE]" at bounding box center [832, 683] width 183 height 27
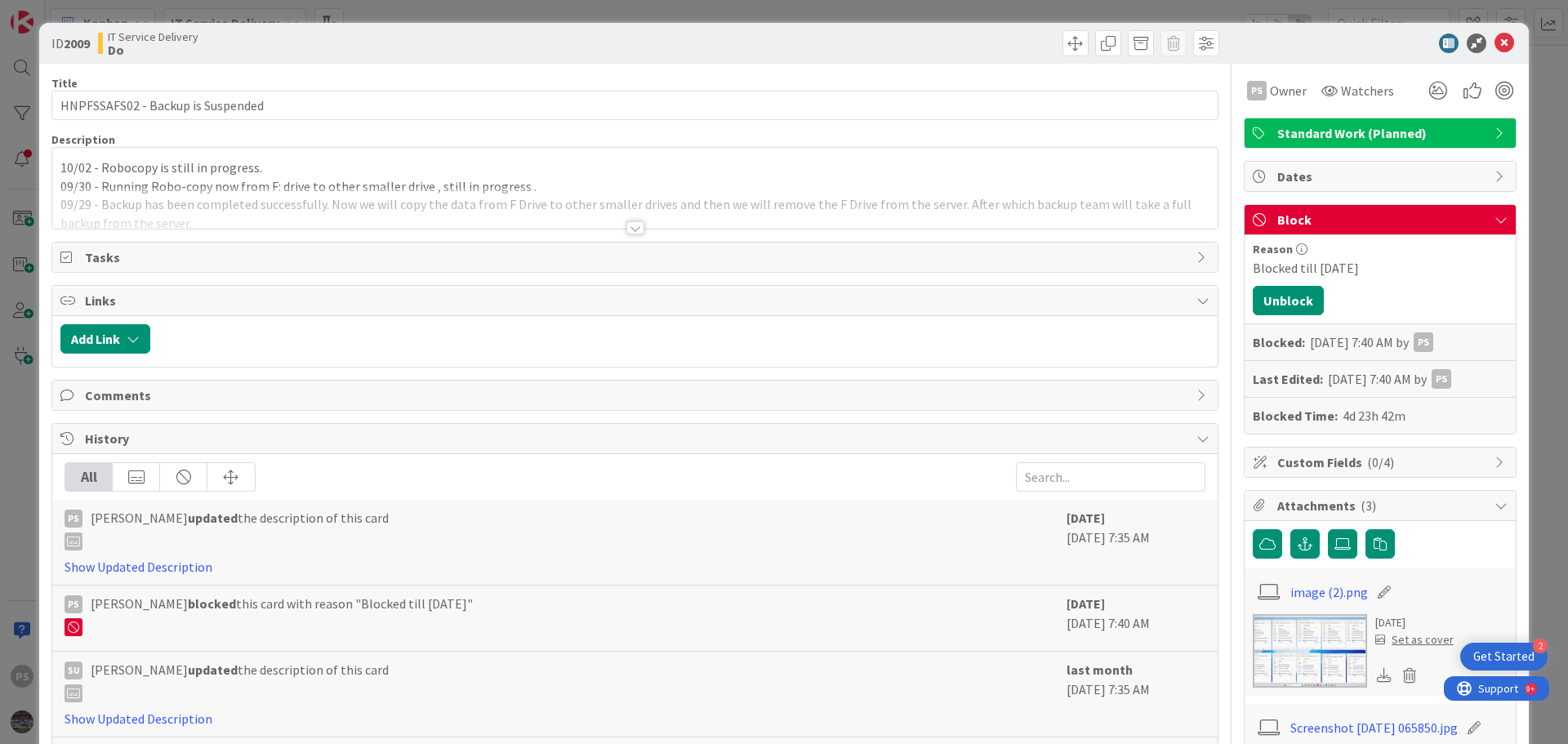
click at [399, 165] on p "10/02 - Robocopy is still in progress." at bounding box center [635, 168] width 1149 height 19
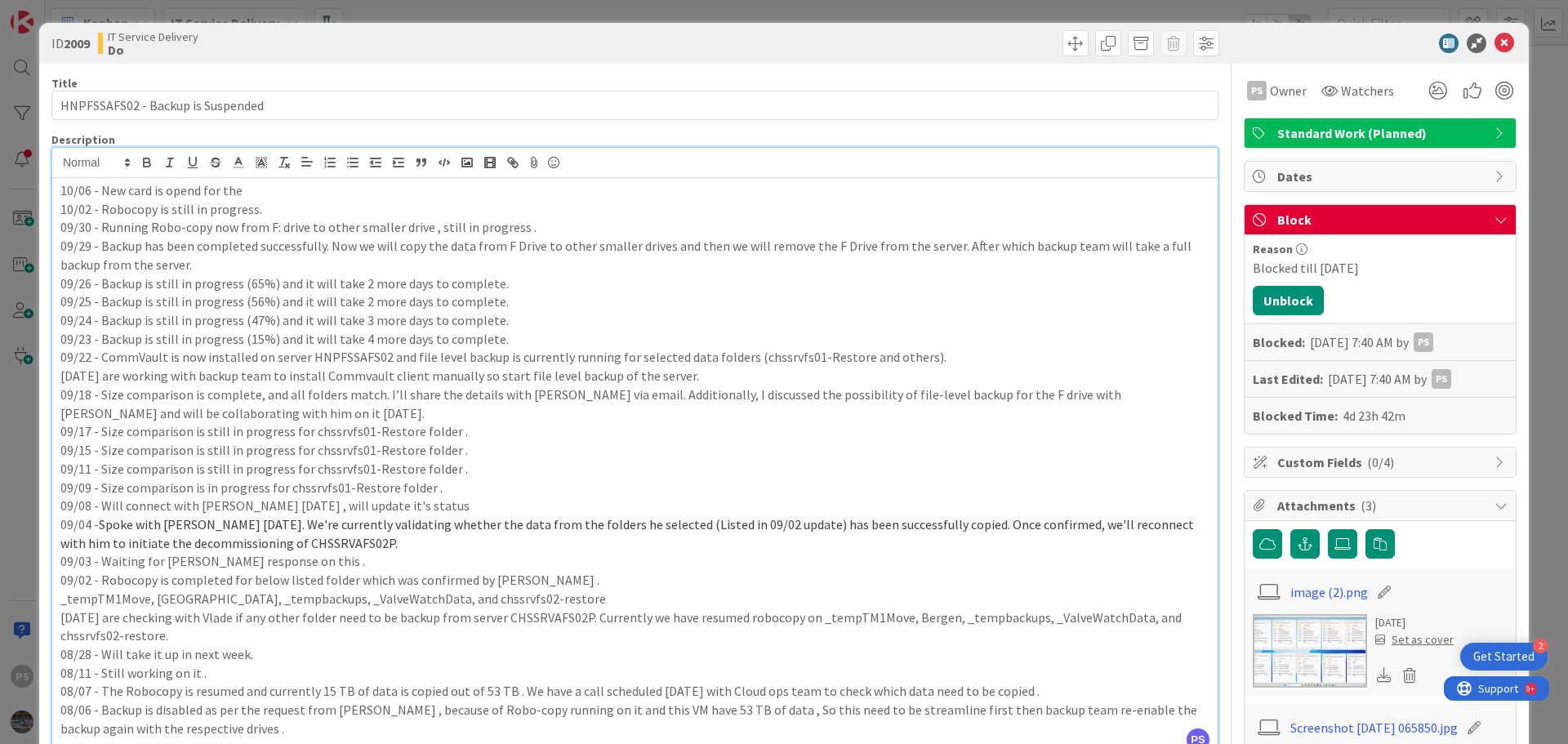
click at [176, 196] on p "10/06 - New card is opend for the" at bounding box center [635, 191] width 1149 height 19
click at [283, 196] on p "10/06 - New card is opened for the" at bounding box center [635, 191] width 1149 height 19
drag, startPoint x: 1280, startPoint y: 303, endPoint x: 1260, endPoint y: 322, distance: 27.6
click at [1281, 302] on button "Unblock" at bounding box center [1288, 300] width 71 height 30
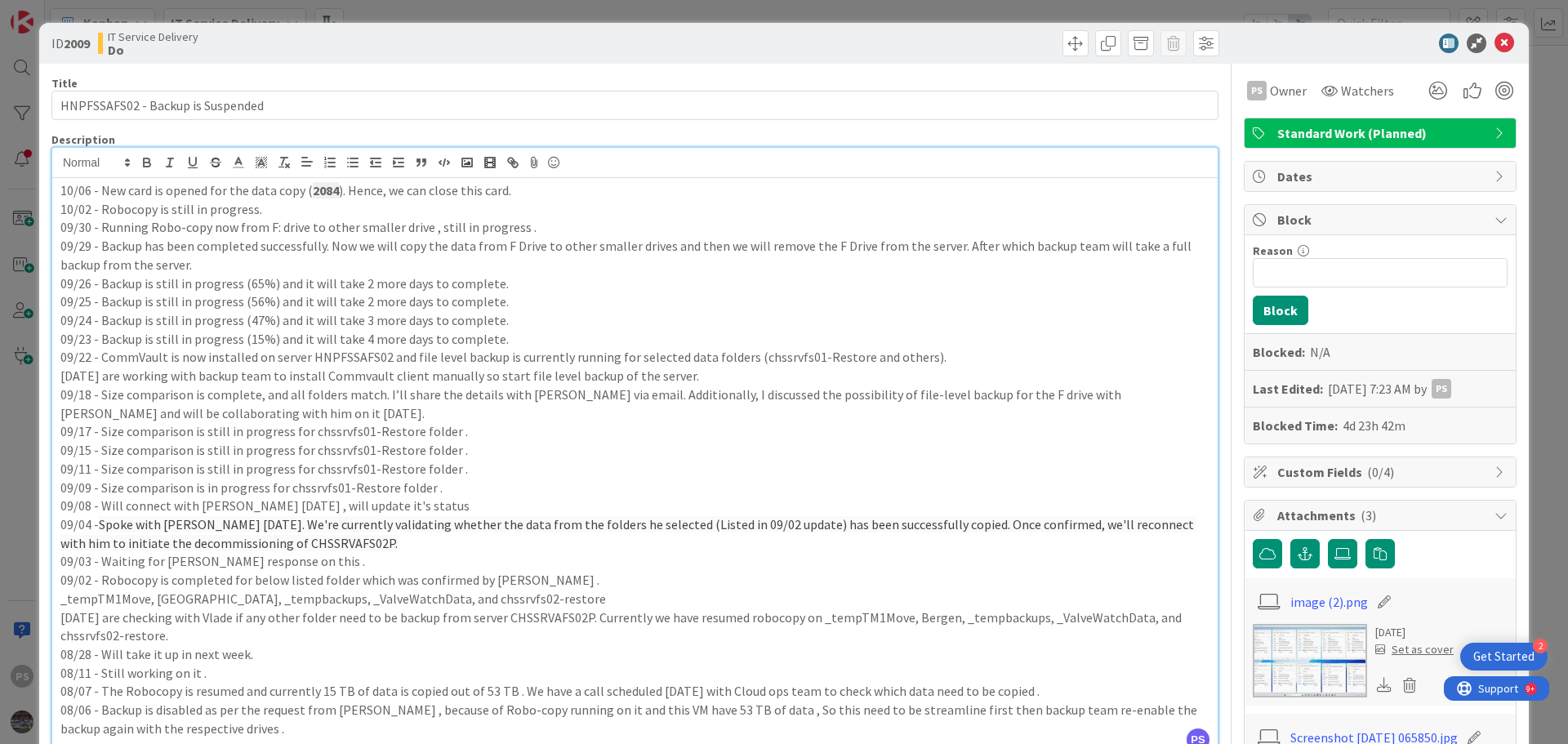
click at [670, 227] on p "09/30 - Running Robo-copy now from F: drive to other smaller drive , still in p…" at bounding box center [635, 228] width 1149 height 19
click at [1495, 41] on icon at bounding box center [1504, 43] width 19 height 19
